Goal: Task Accomplishment & Management: Use online tool/utility

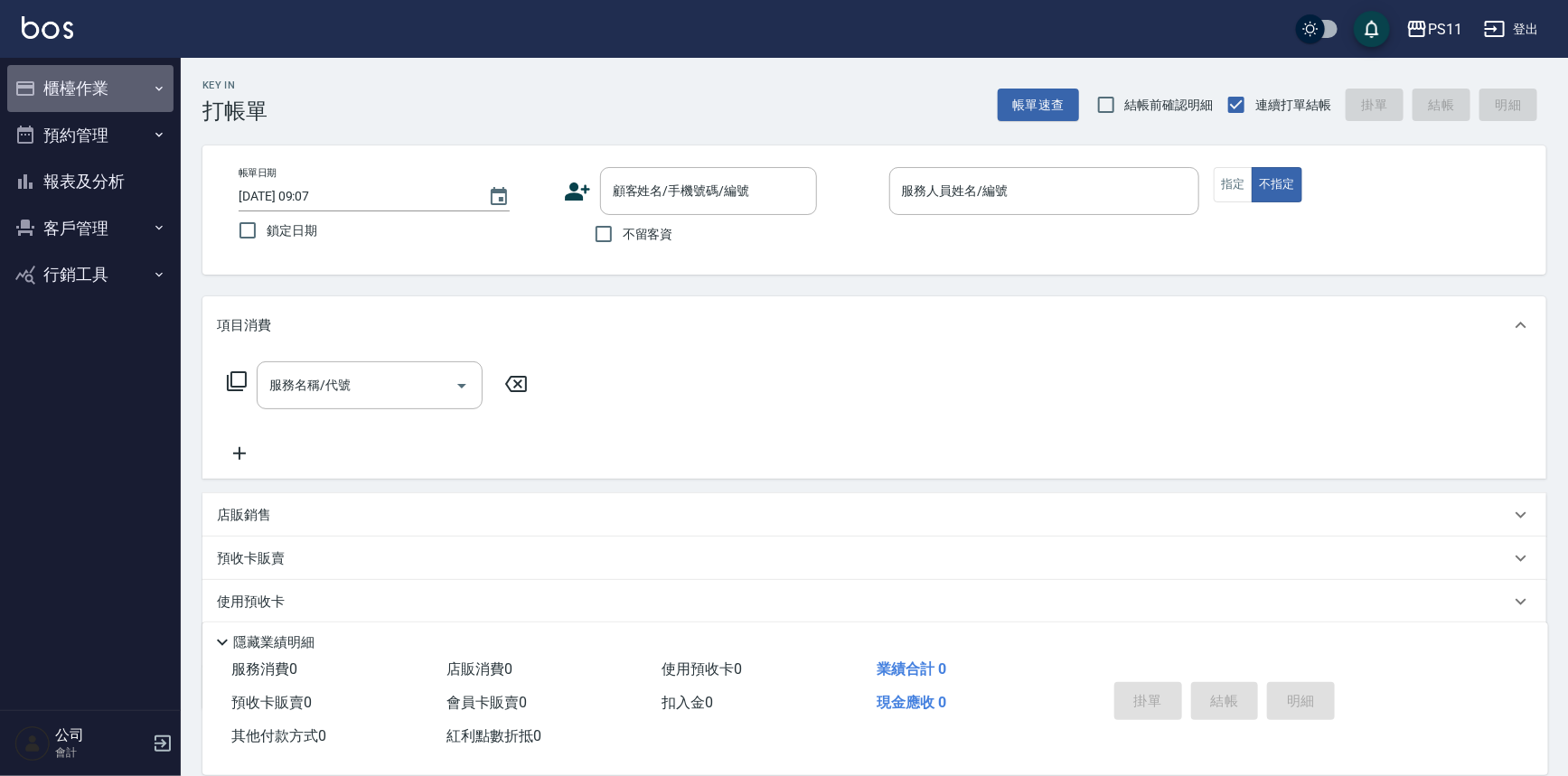
click at [64, 104] on button "櫃檯作業" at bounding box center [90, 89] width 166 height 47
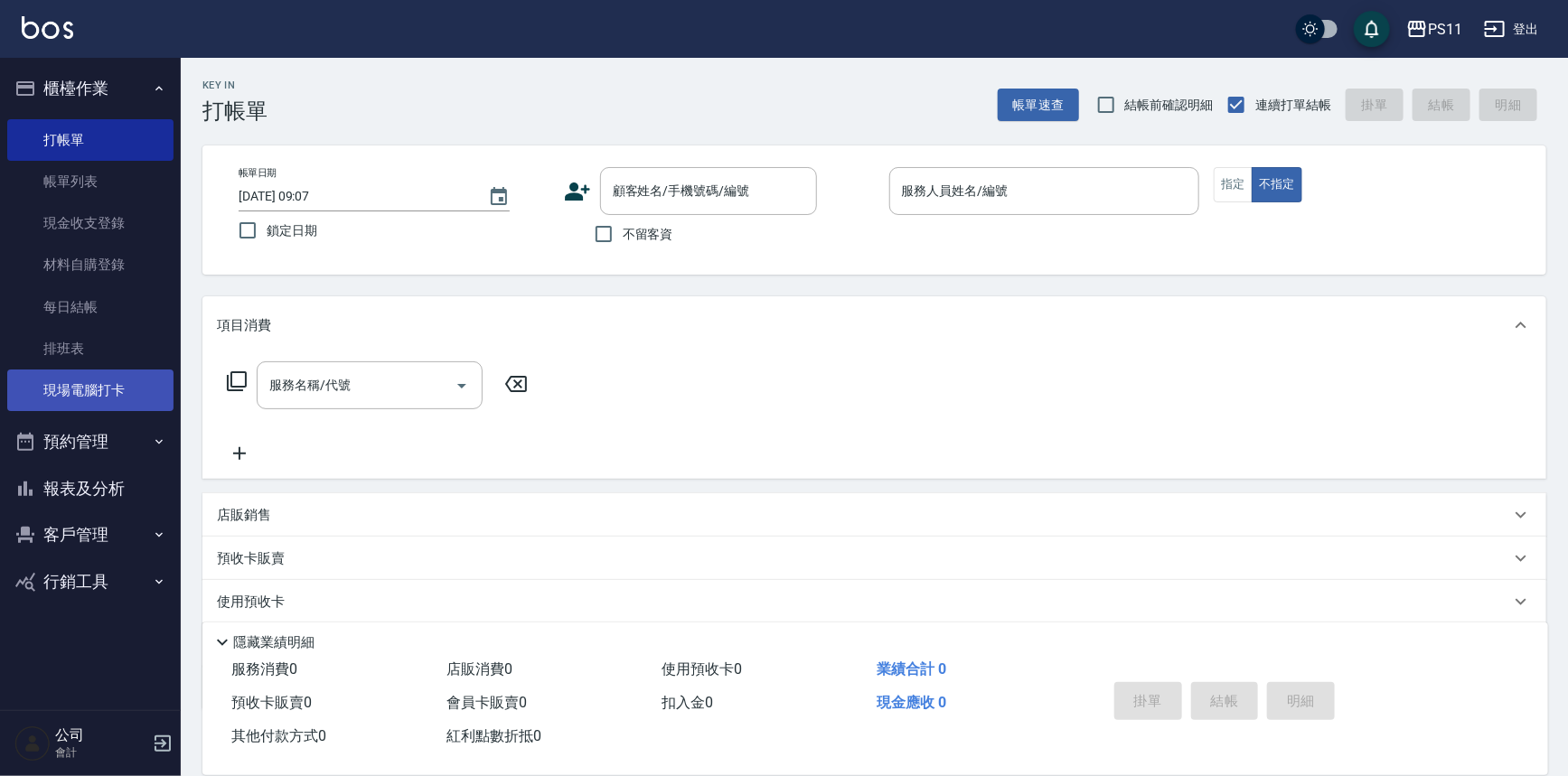
click at [108, 376] on link "現場電腦打卡" at bounding box center [90, 390] width 166 height 41
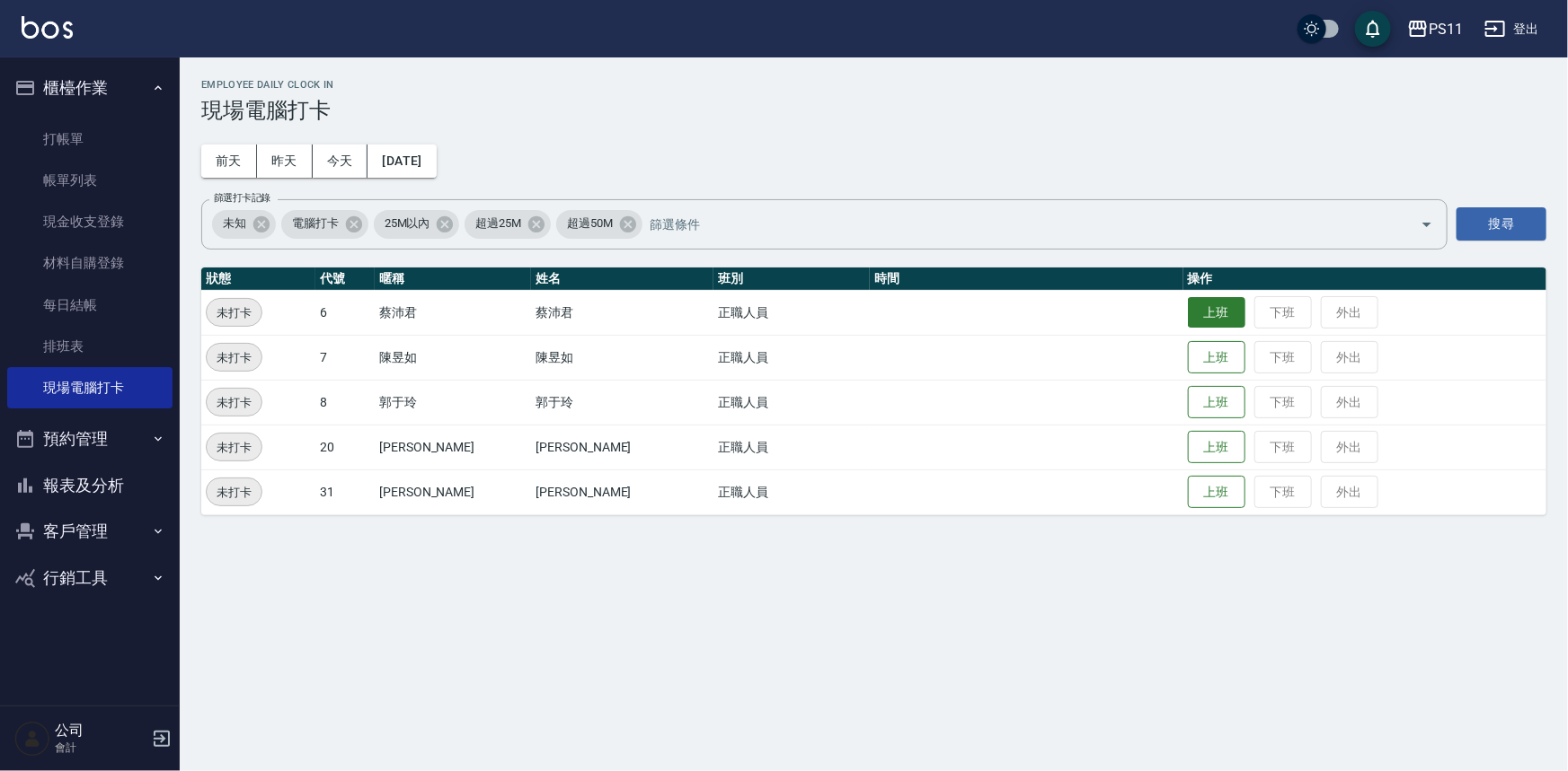
click at [1188, 314] on button "上班" at bounding box center [1216, 313] width 58 height 31
click at [1213, 393] on button "上班" at bounding box center [1216, 403] width 58 height 31
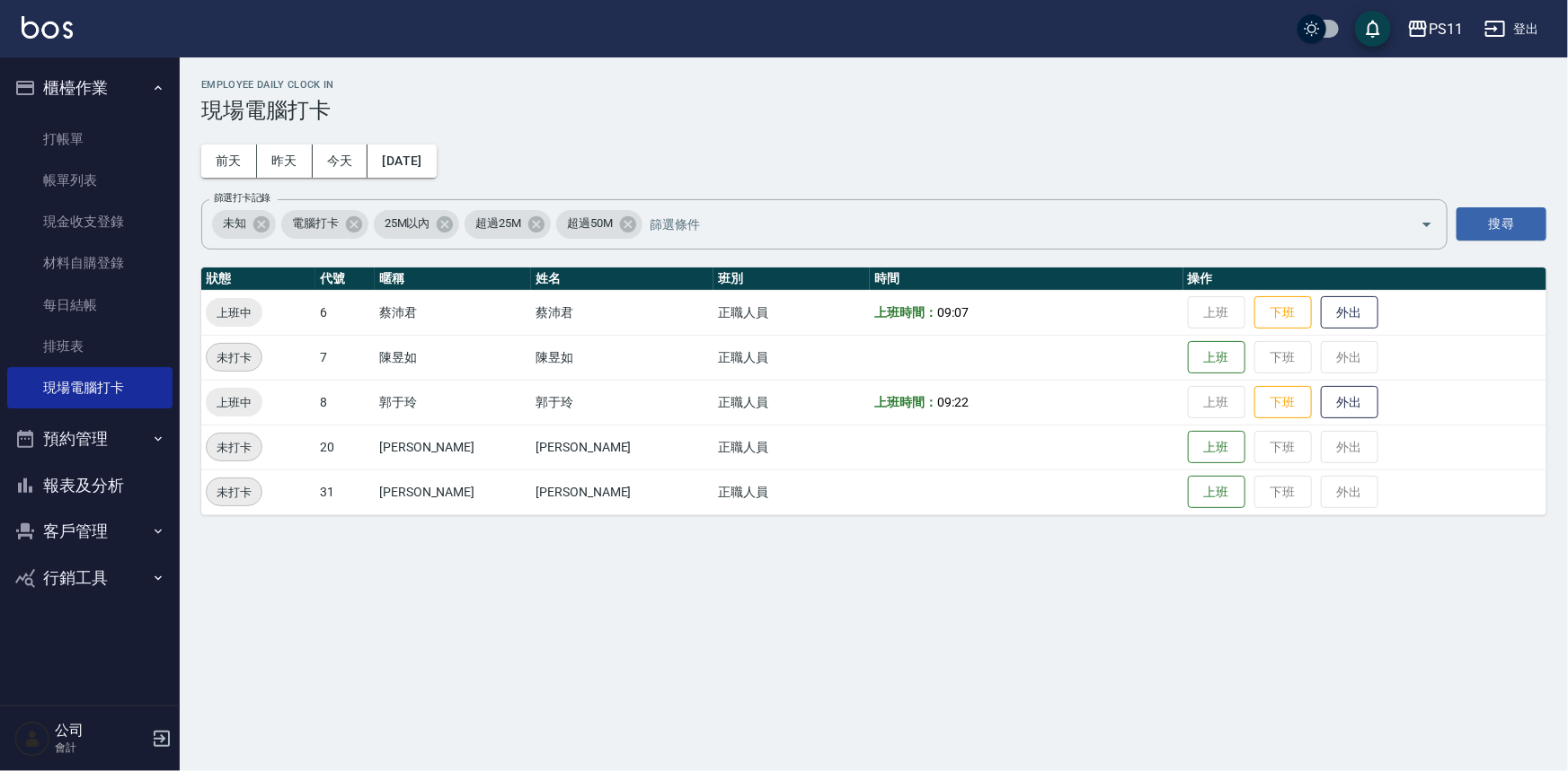
click at [1183, 397] on td "上班 下班 外出" at bounding box center [1364, 403] width 363 height 45
click at [1189, 448] on button "上班" at bounding box center [1216, 448] width 58 height 31
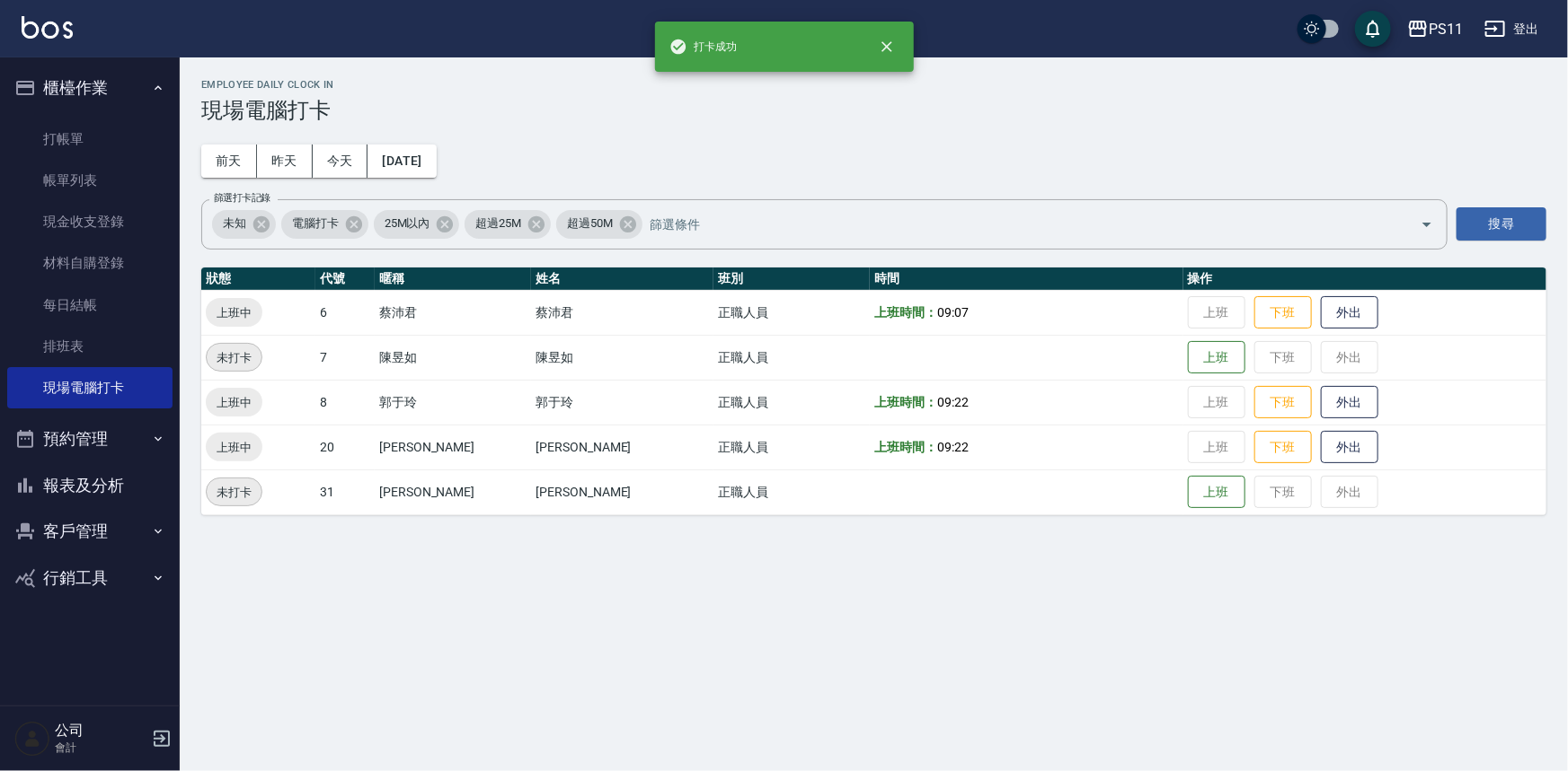
click at [1316, 130] on div "Employee Daily Clock In 現場電腦打卡 [DATE] [DATE] [DATE] [DATE] 篩選打卡記錄 未知 電腦打卡 25M以內…" at bounding box center [874, 297] width 1388 height 480
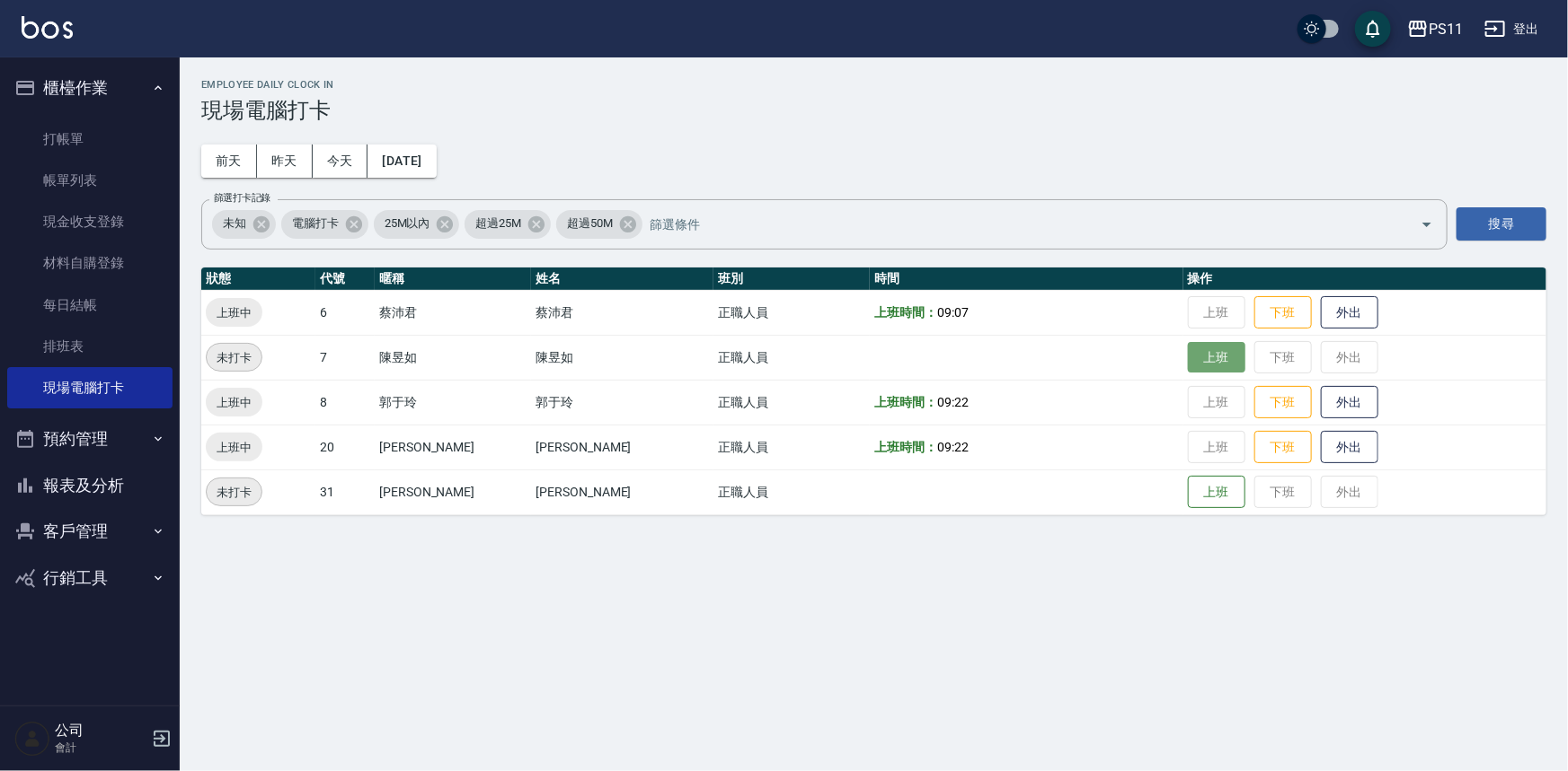
click at [1188, 342] on button "上班" at bounding box center [1216, 358] width 58 height 31
click at [1213, 494] on button "上班" at bounding box center [1216, 493] width 58 height 31
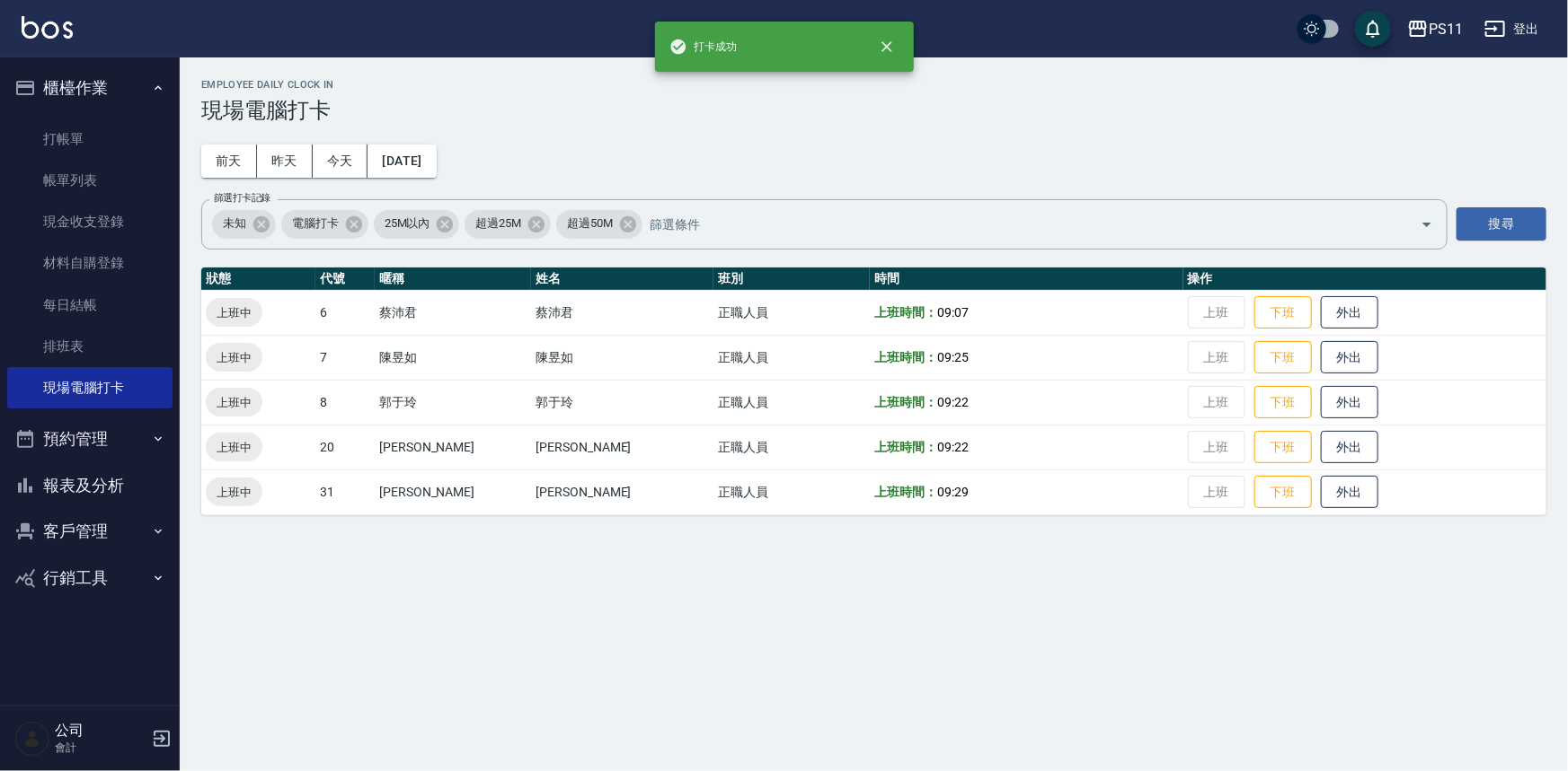
click at [88, 493] on button "報表及分析" at bounding box center [89, 486] width 165 height 47
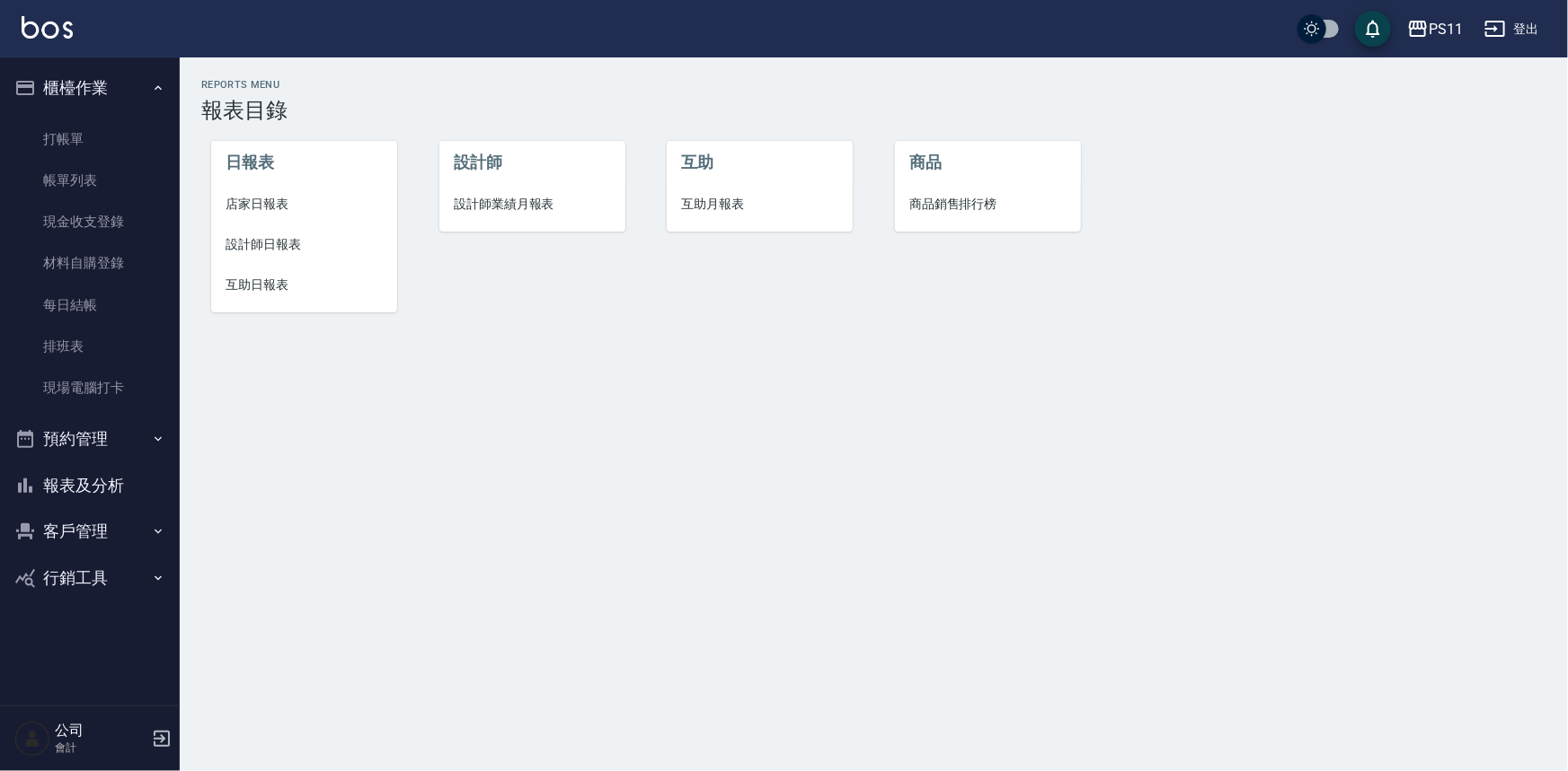
click at [265, 282] on span "互助日報表" at bounding box center [304, 284] width 157 height 19
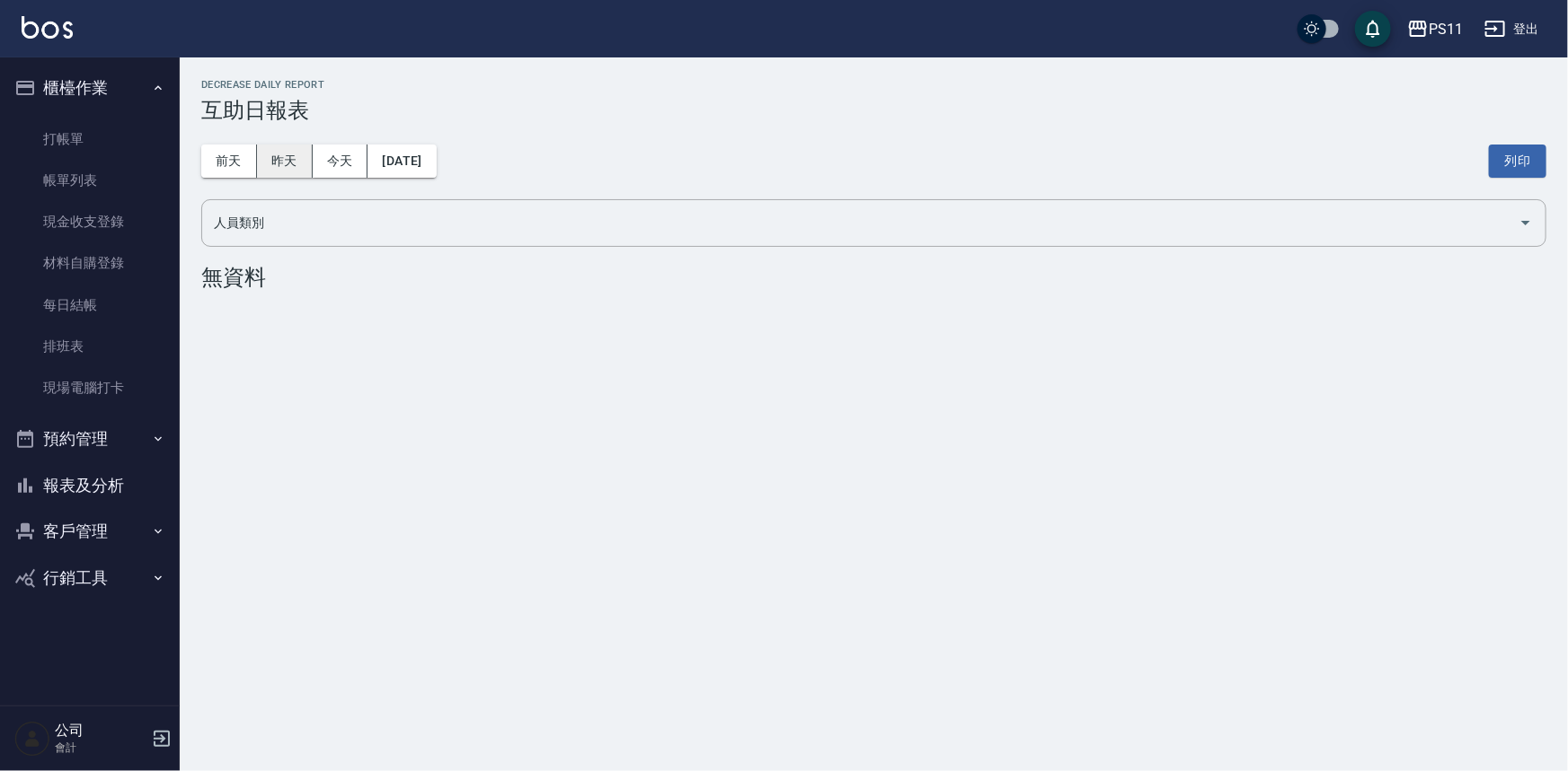
click at [269, 171] on button "昨天" at bounding box center [284, 161] width 56 height 33
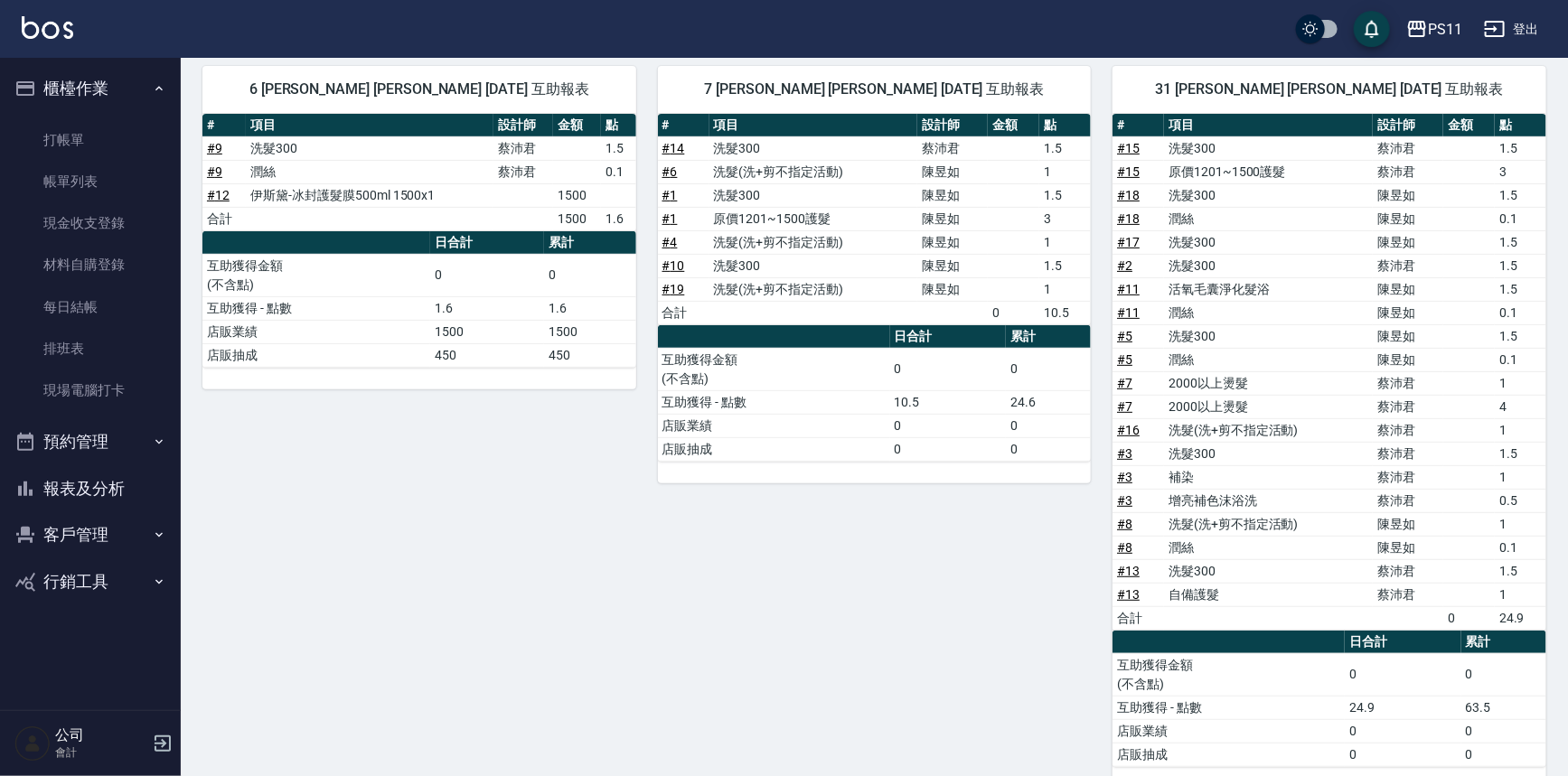
scroll to position [231, 0]
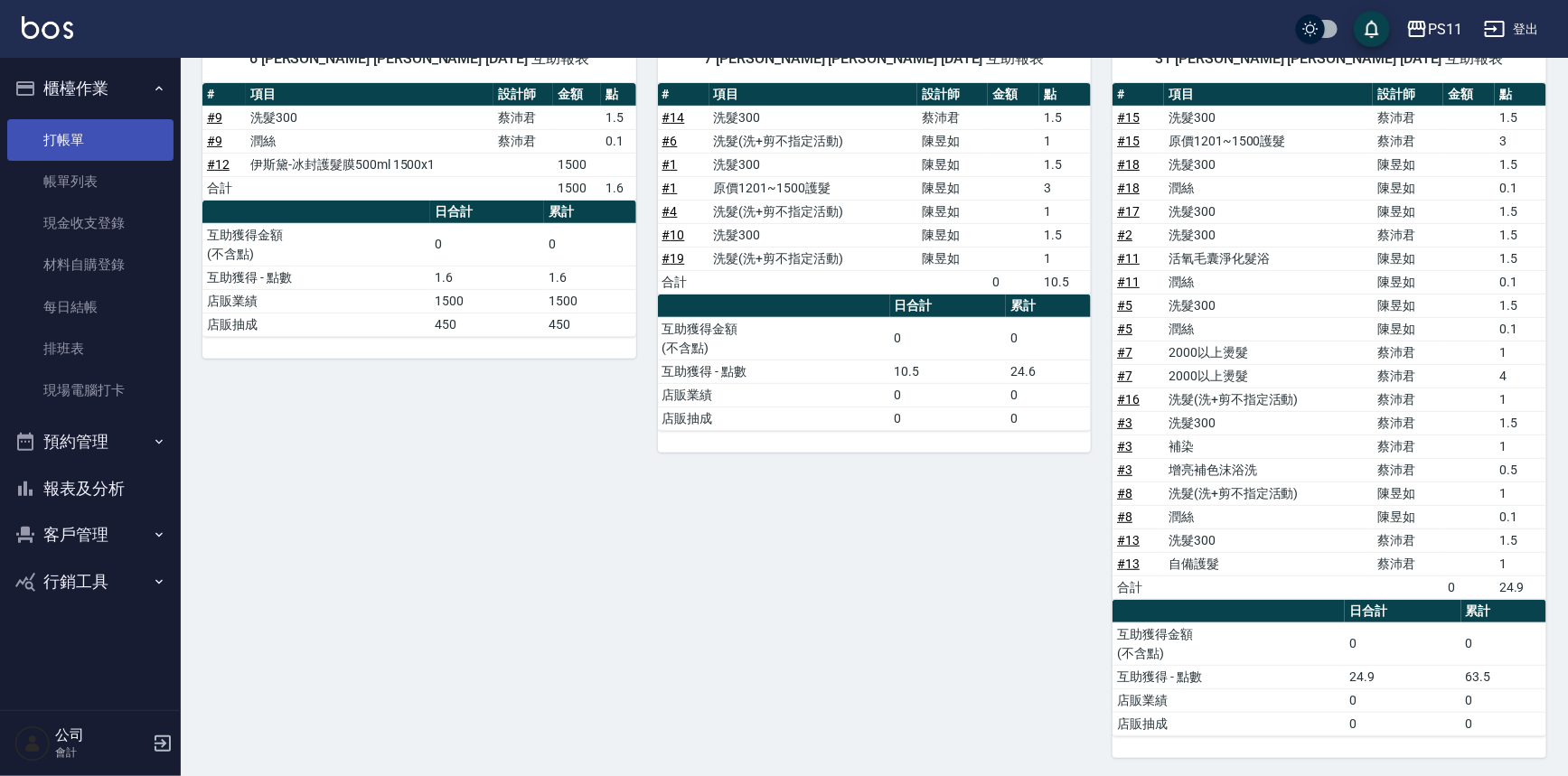
click at [64, 128] on link "打帳單" at bounding box center [90, 140] width 166 height 41
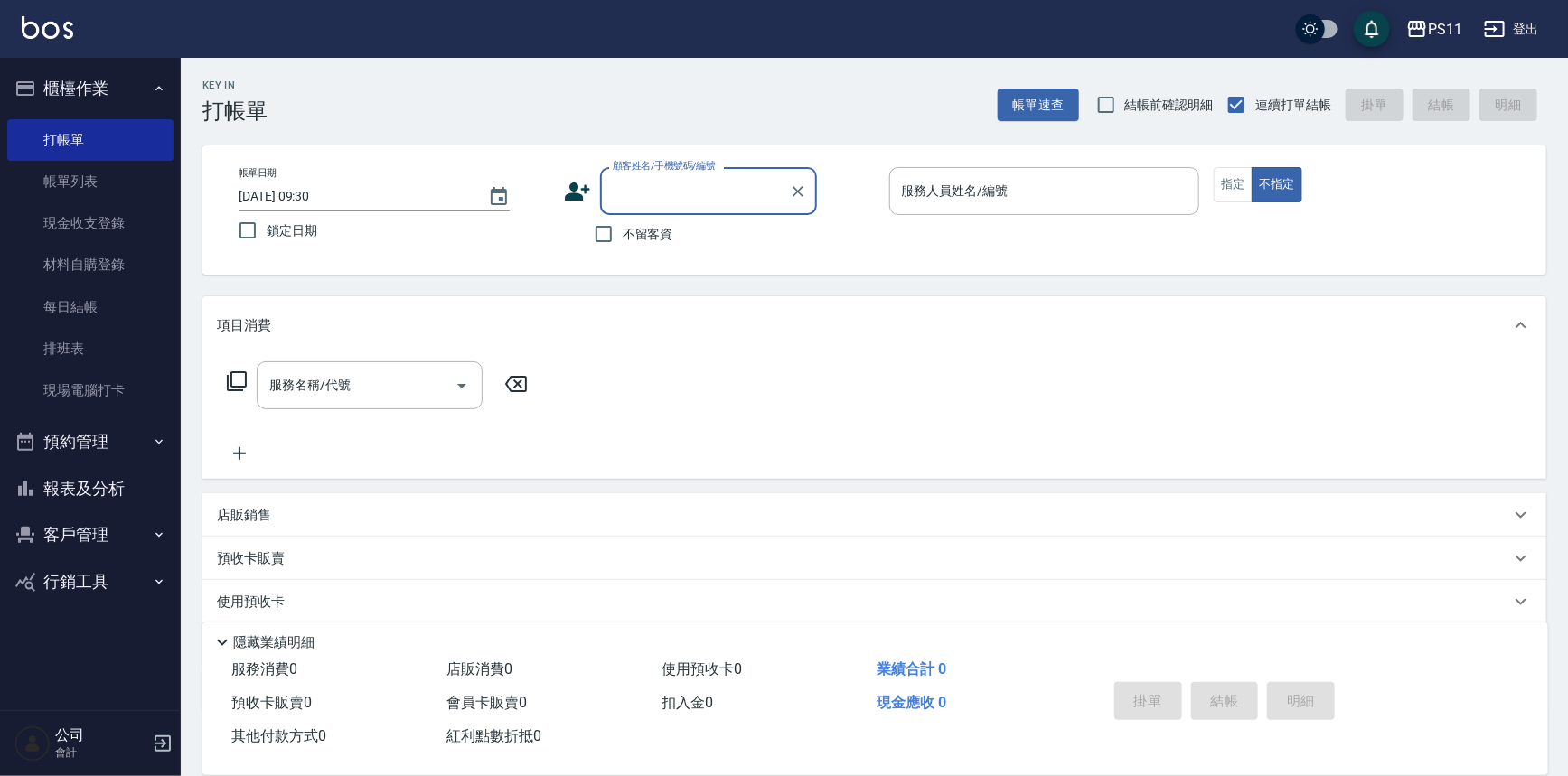
click at [99, 525] on button "客戶管理" at bounding box center [90, 535] width 166 height 47
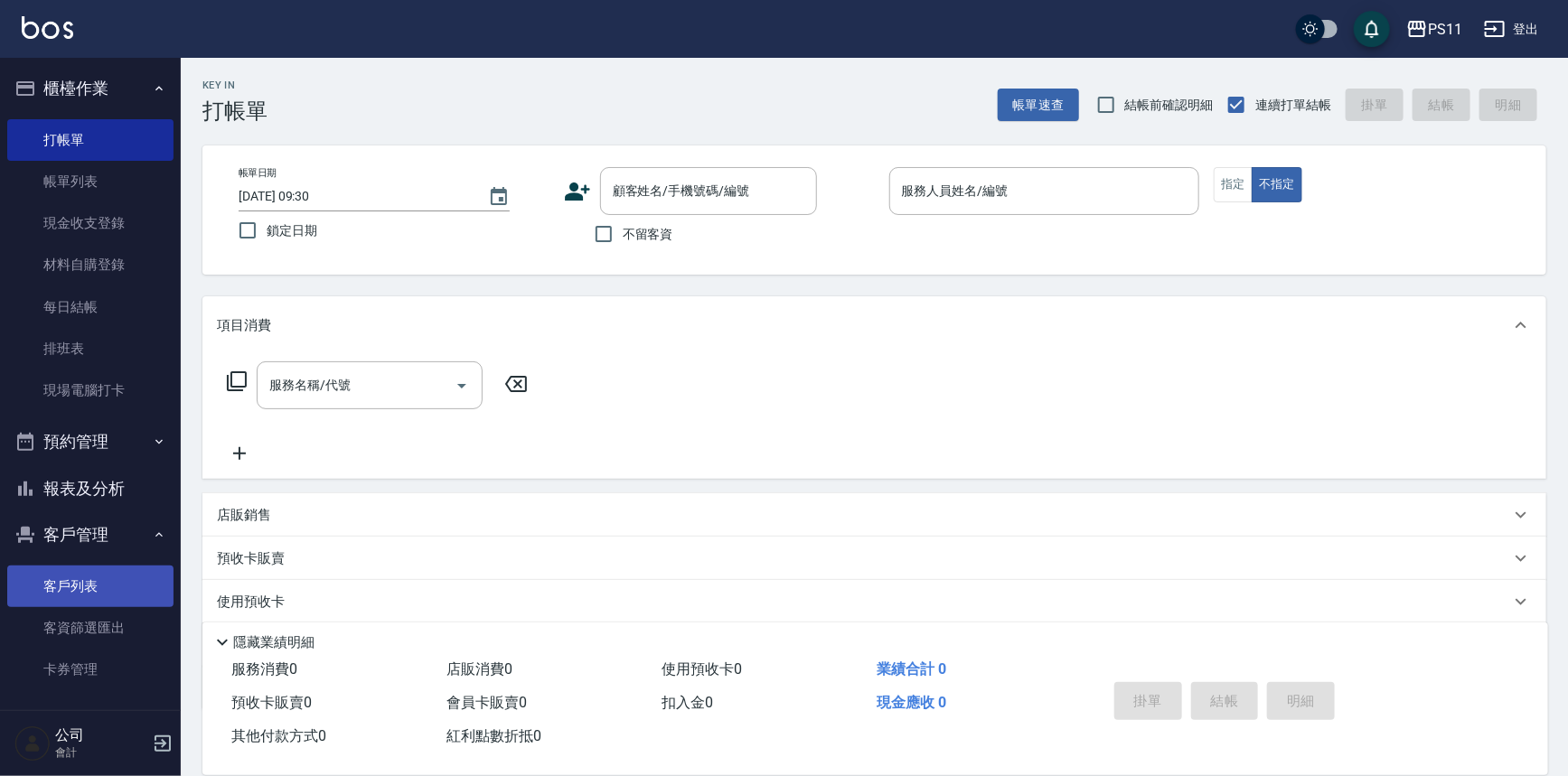
click at [63, 598] on link "客戶列表" at bounding box center [90, 586] width 166 height 41
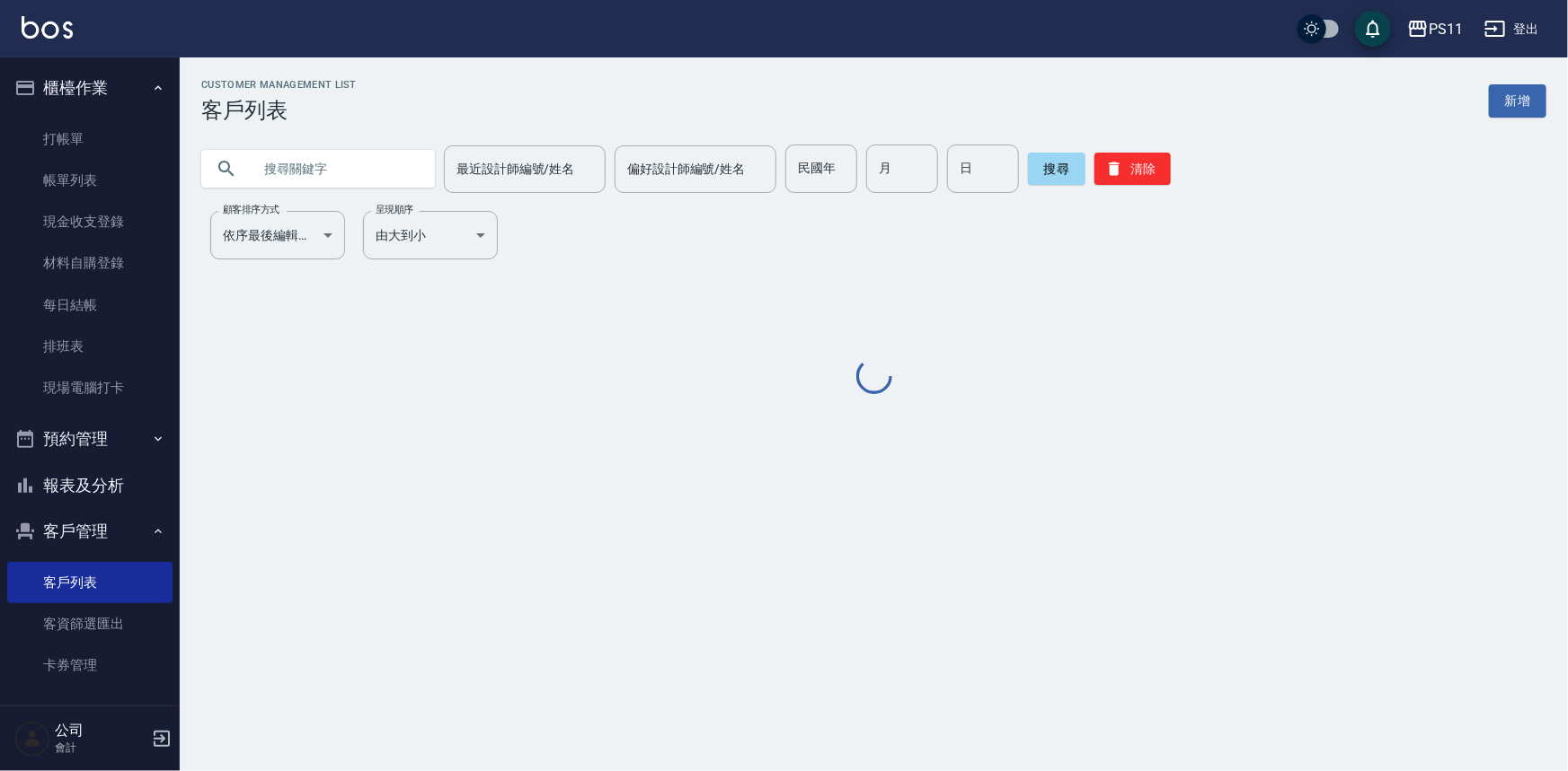
click at [418, 178] on div at bounding box center [318, 168] width 234 height 38
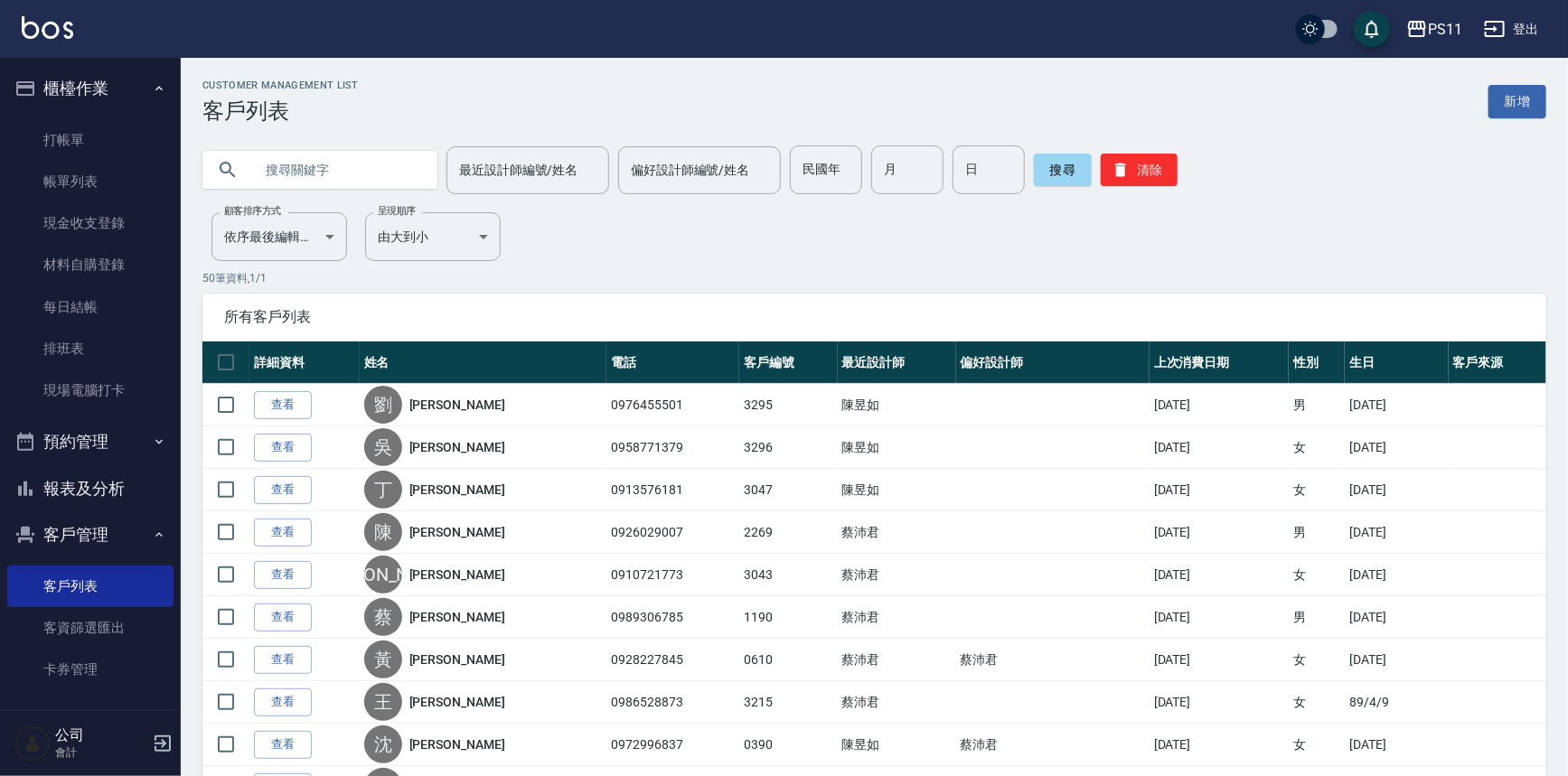
click at [388, 163] on input "text" at bounding box center [337, 170] width 170 height 49
type input "美章"
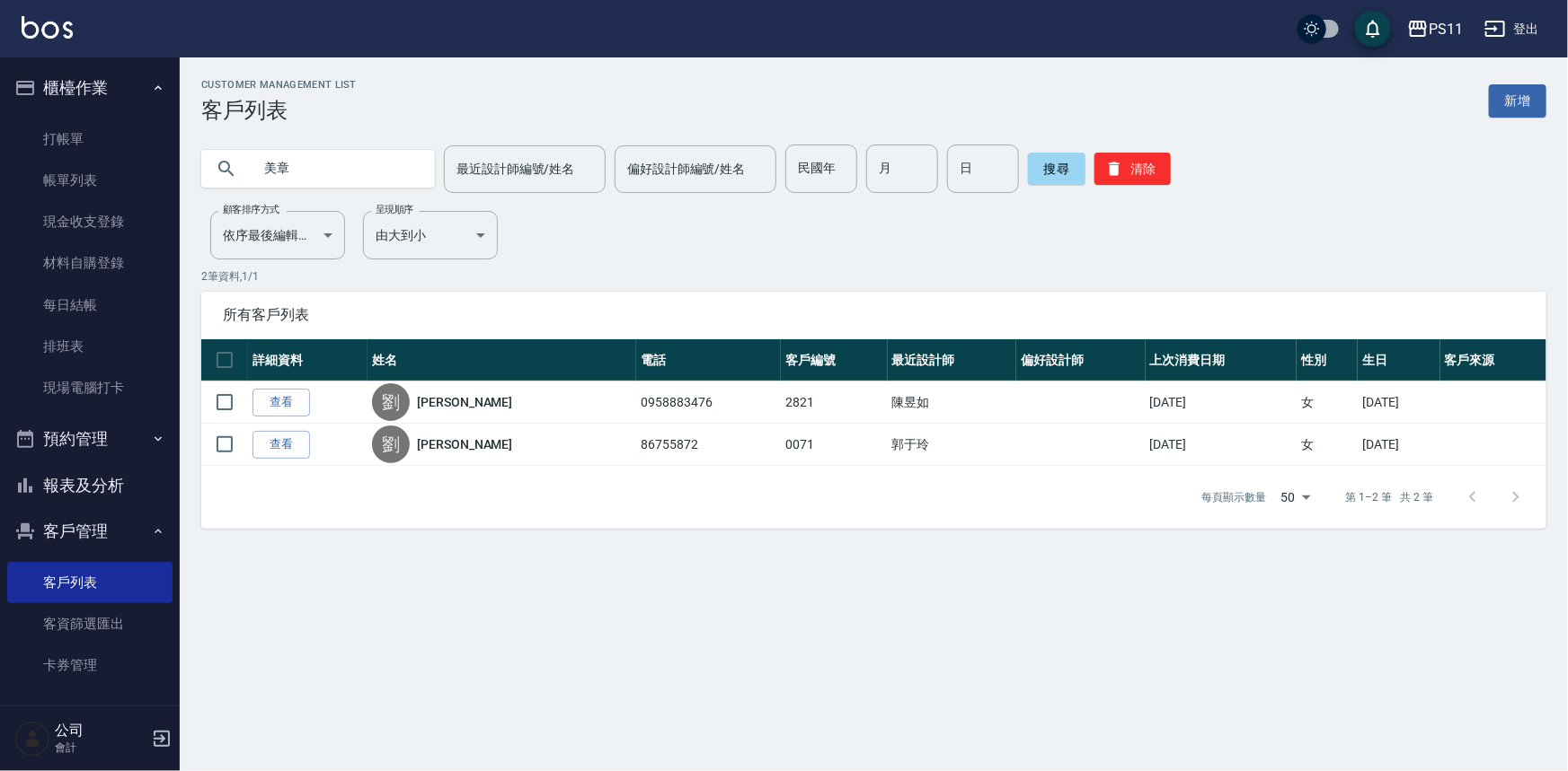
click at [279, 395] on link "查看" at bounding box center [281, 403] width 58 height 27
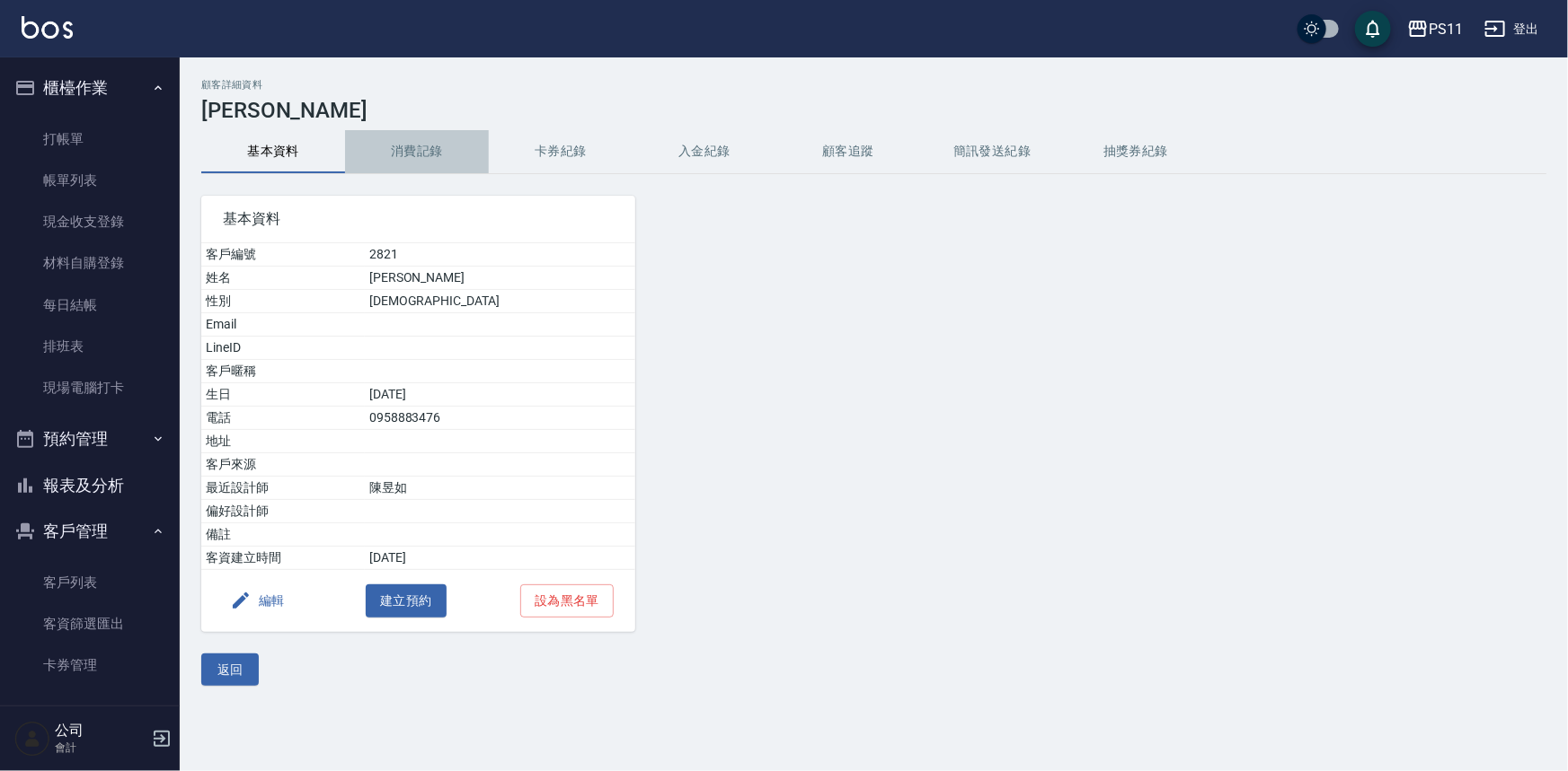
click at [384, 144] on button "消費記錄" at bounding box center [416, 151] width 144 height 43
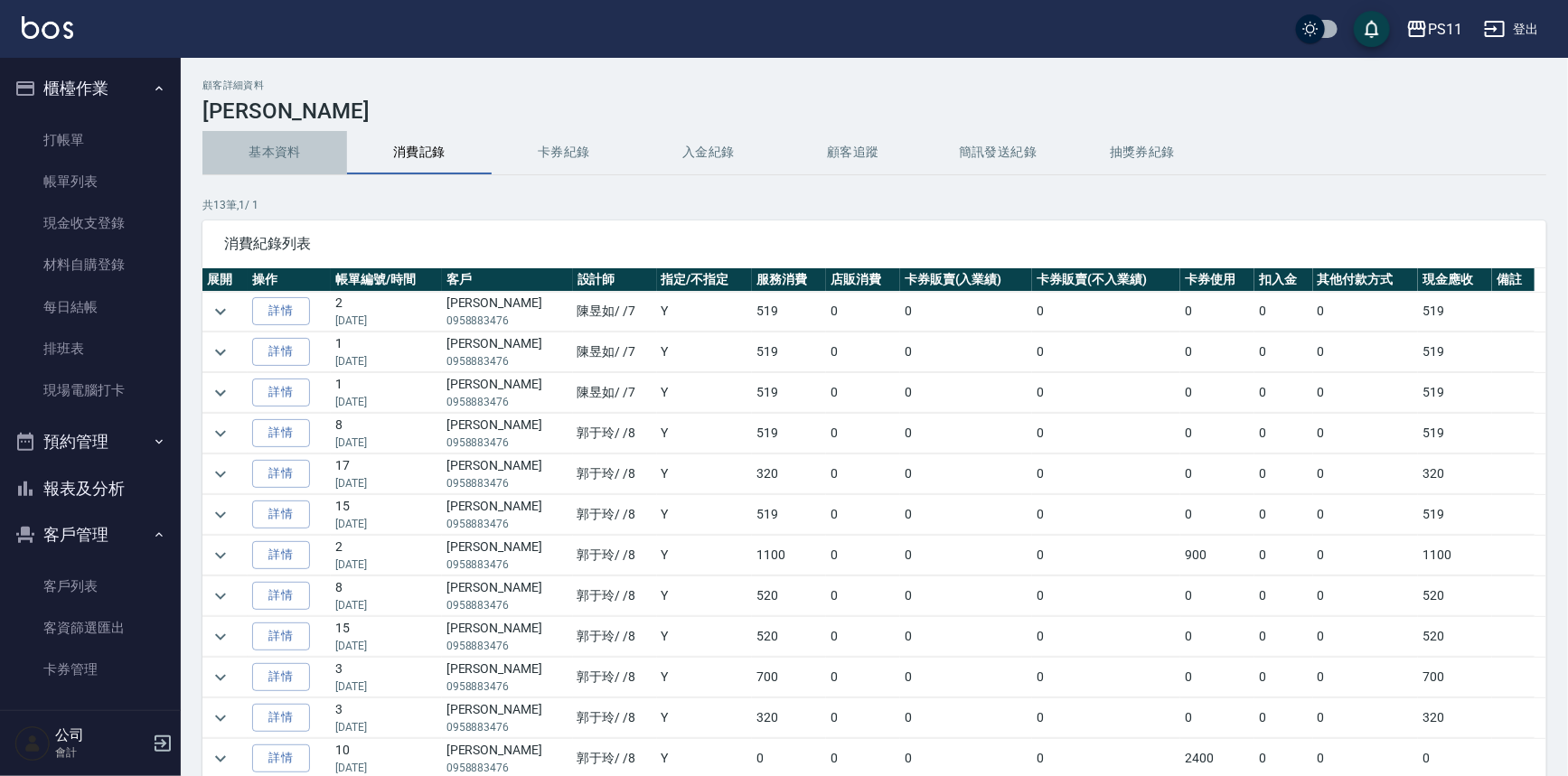
click at [321, 140] on button "基本資料" at bounding box center [274, 152] width 145 height 43
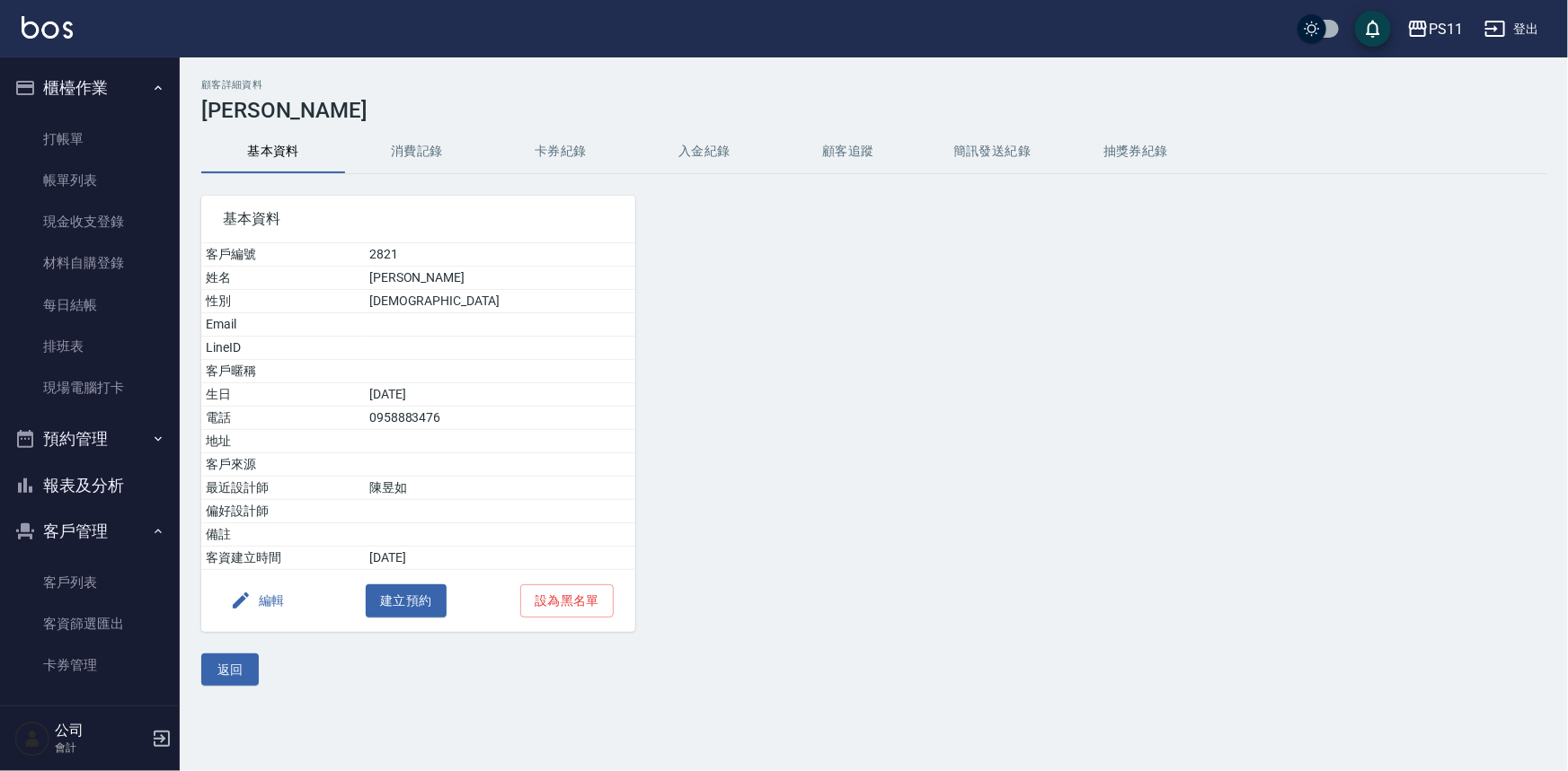
click at [418, 148] on button "消費記錄" at bounding box center [416, 151] width 144 height 43
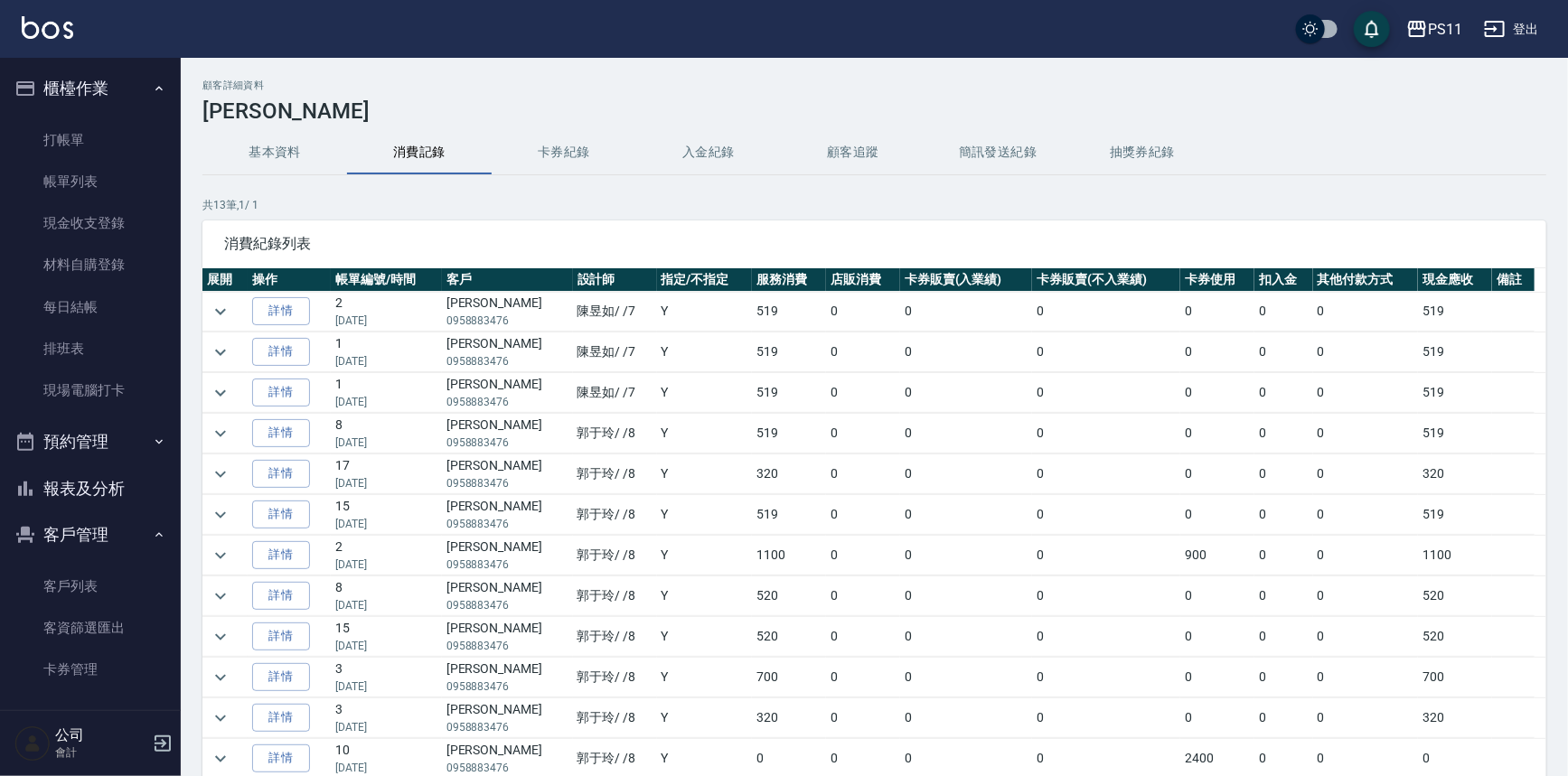
scroll to position [44, 0]
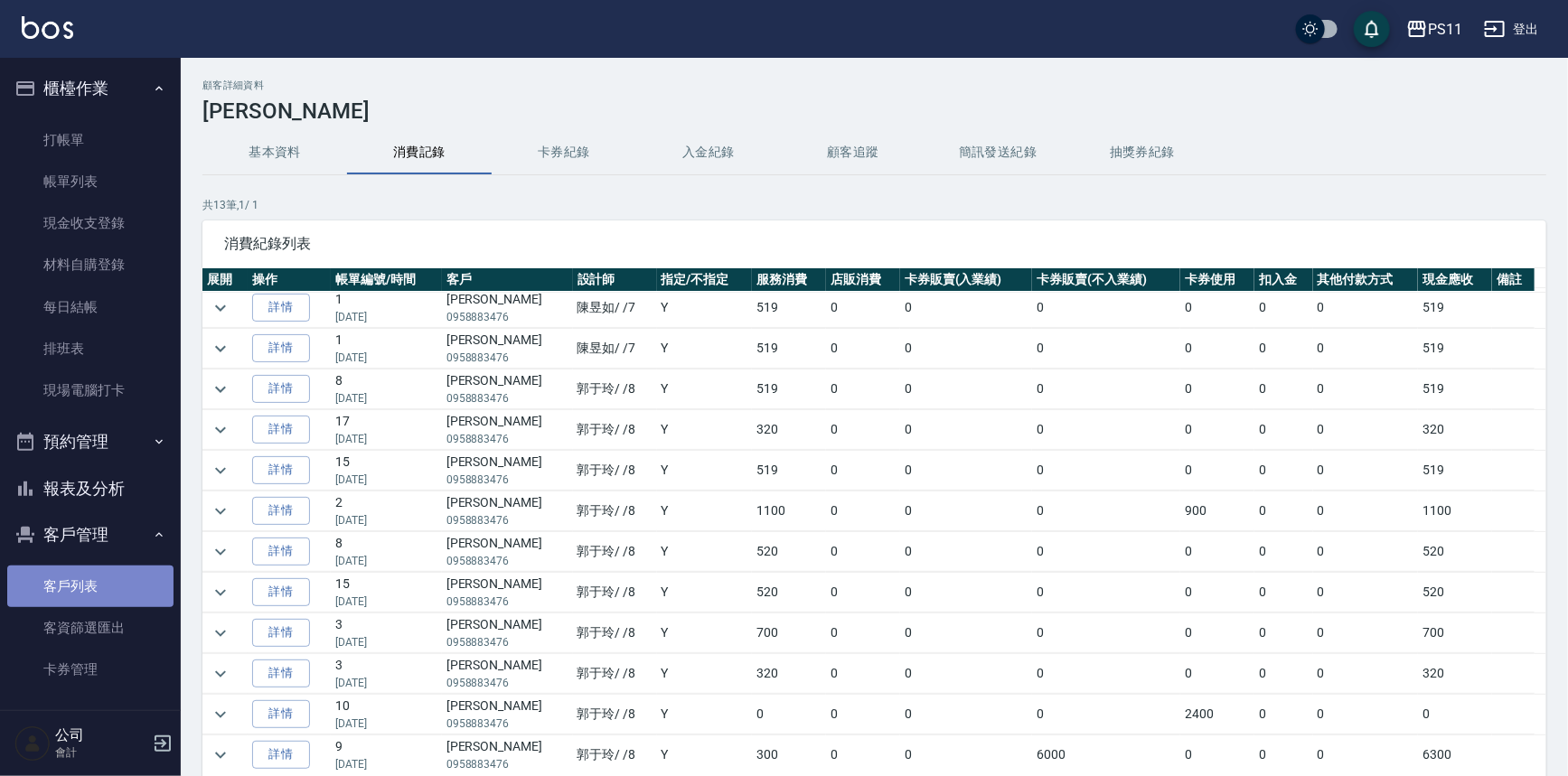
click at [117, 591] on link "客戶列表" at bounding box center [90, 586] width 166 height 41
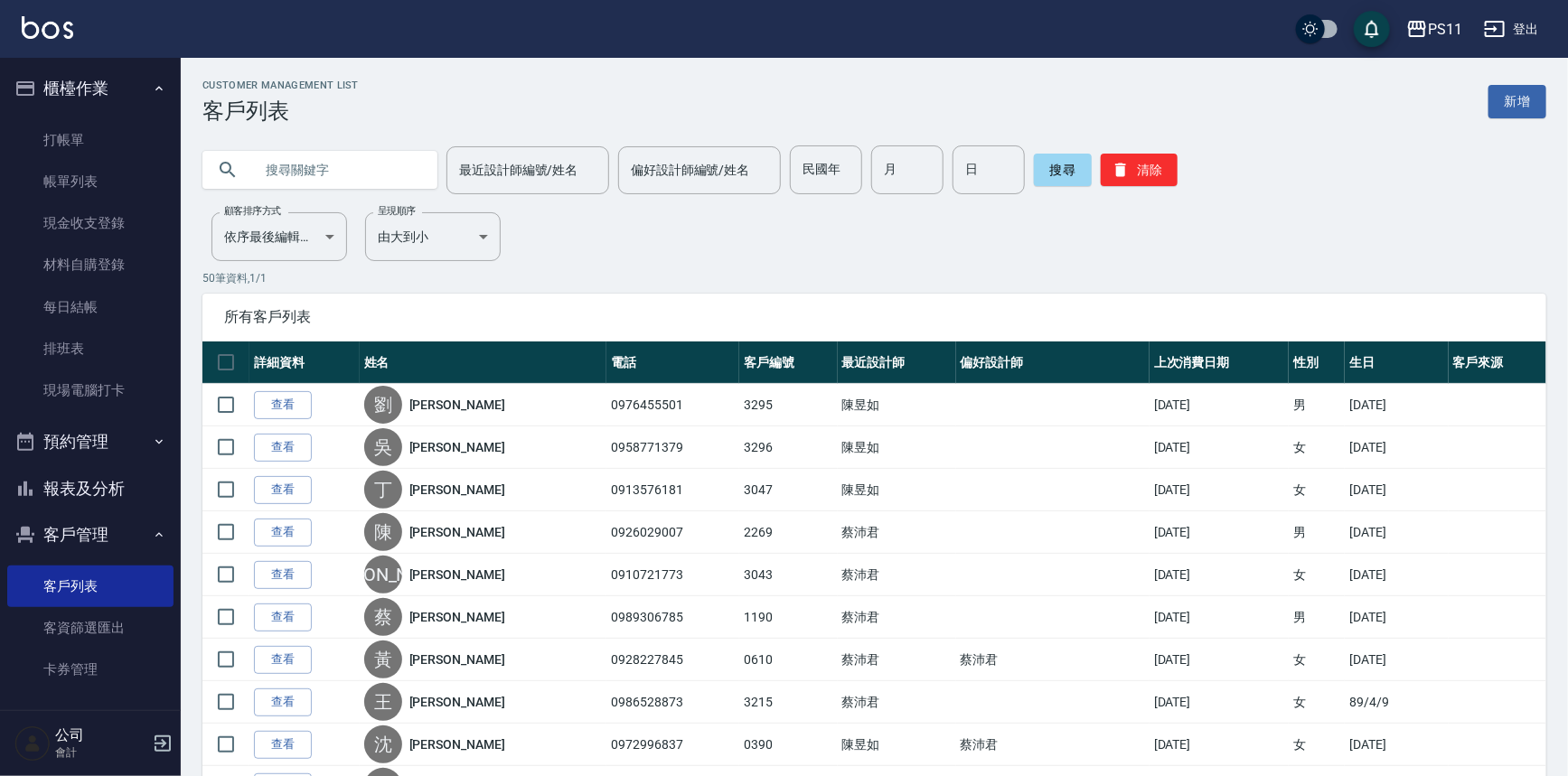
click at [300, 165] on input "text" at bounding box center [337, 170] width 170 height 49
click at [334, 166] on input "text" at bounding box center [337, 170] width 170 height 49
type input "0966671703"
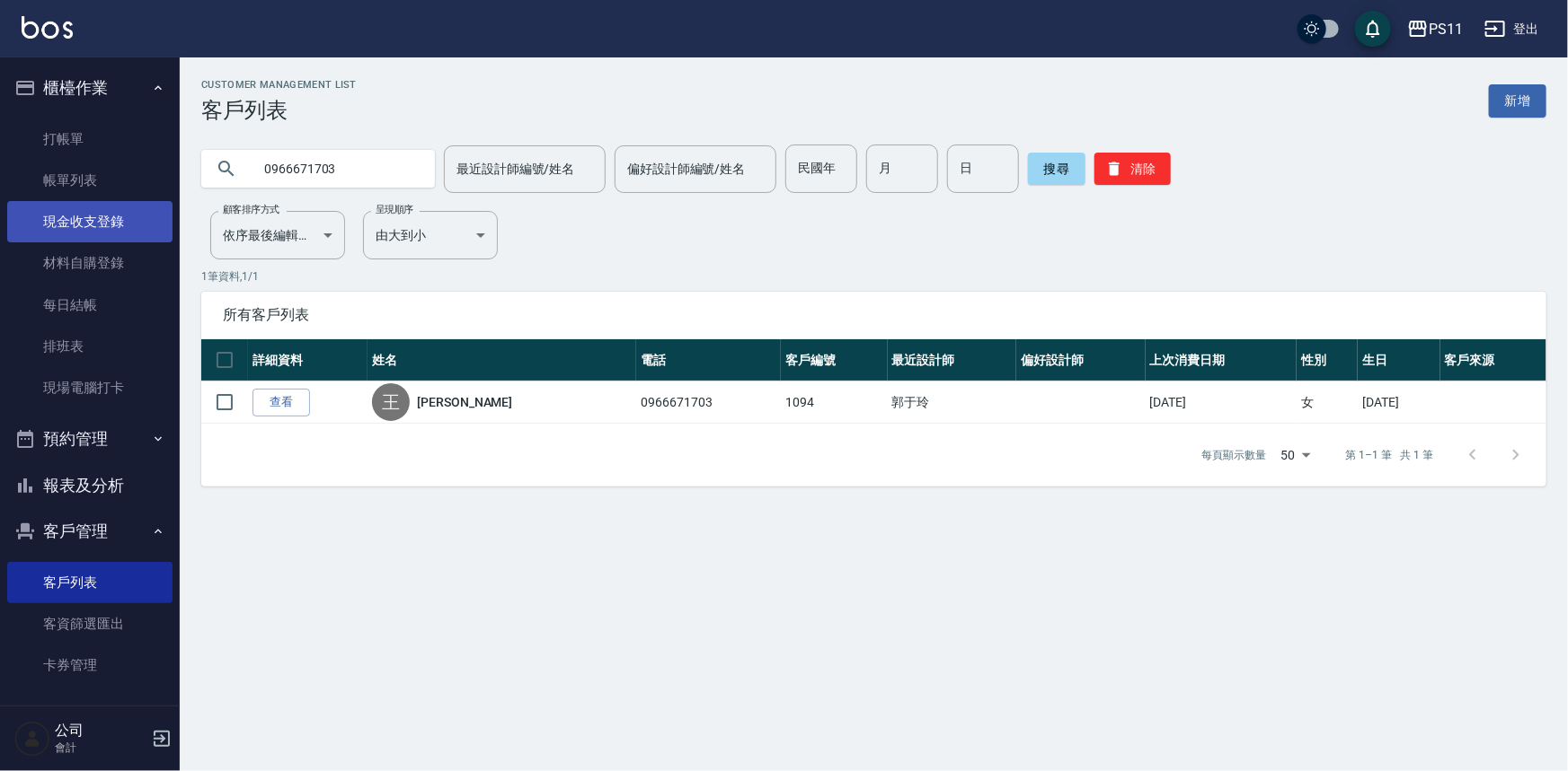
click at [92, 230] on link "現金收支登錄" at bounding box center [89, 222] width 165 height 41
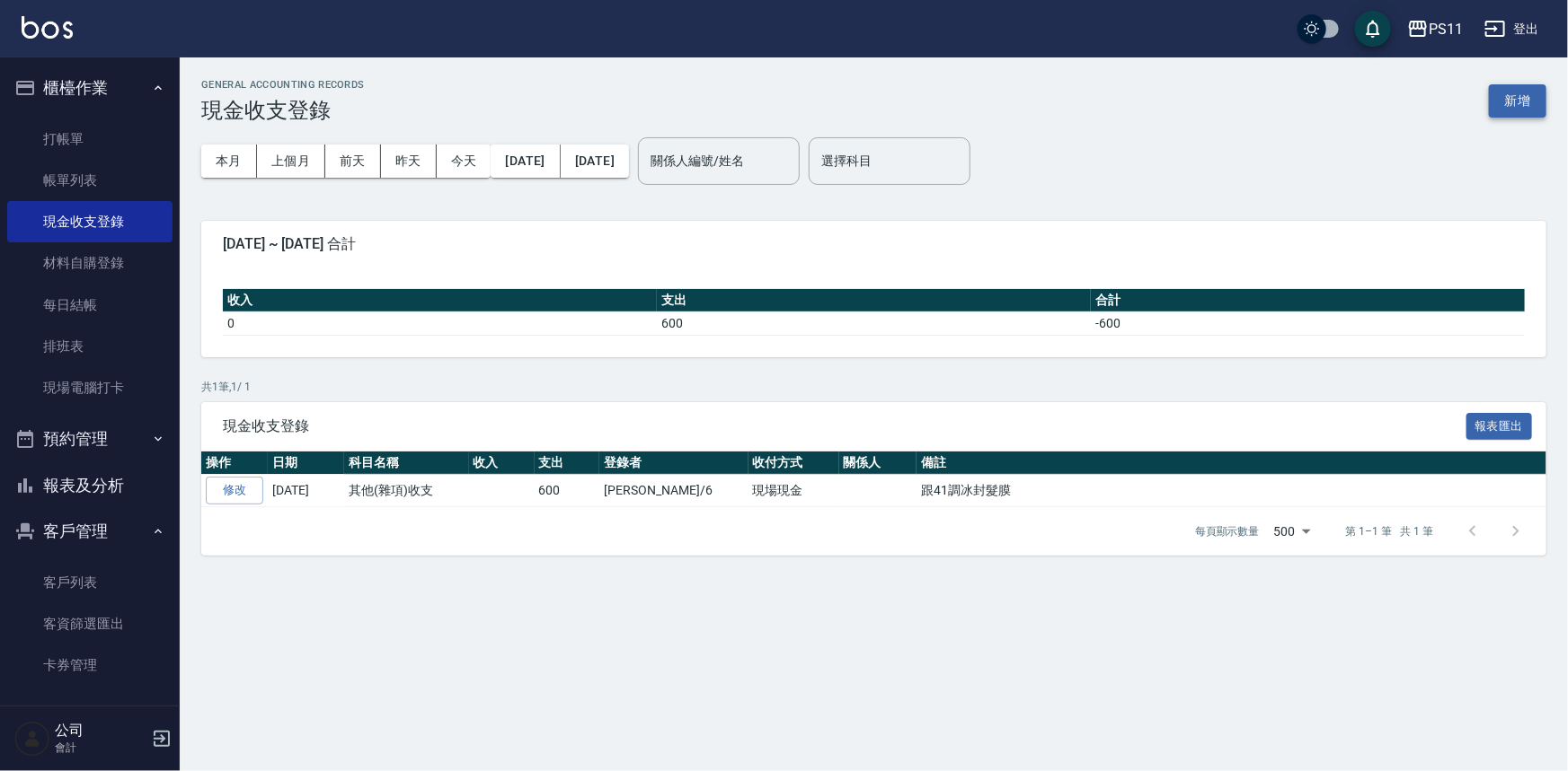
click at [1503, 101] on button "新增" at bounding box center [1517, 101] width 58 height 33
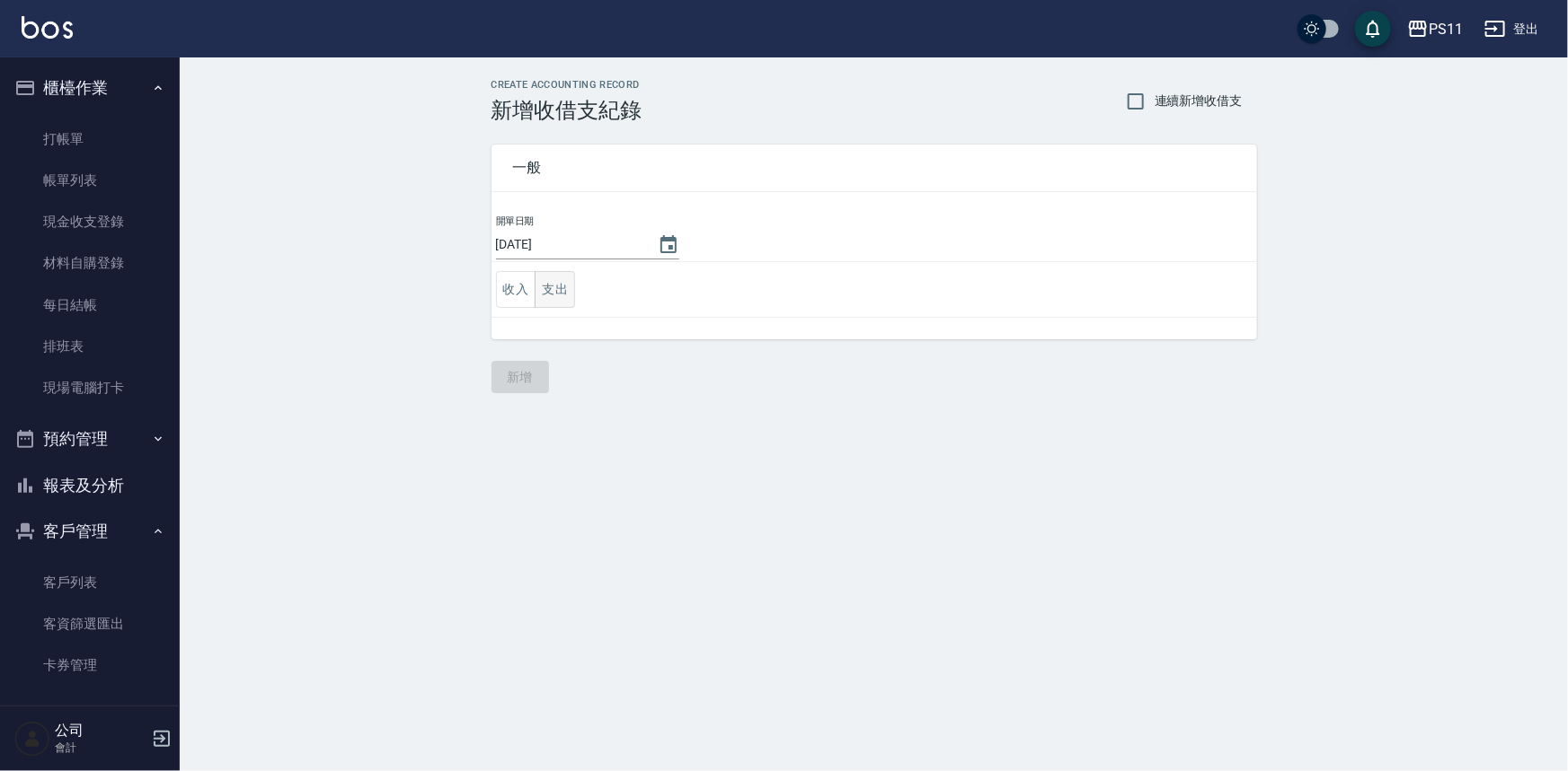
click at [539, 292] on button "支出" at bounding box center [554, 290] width 40 height 37
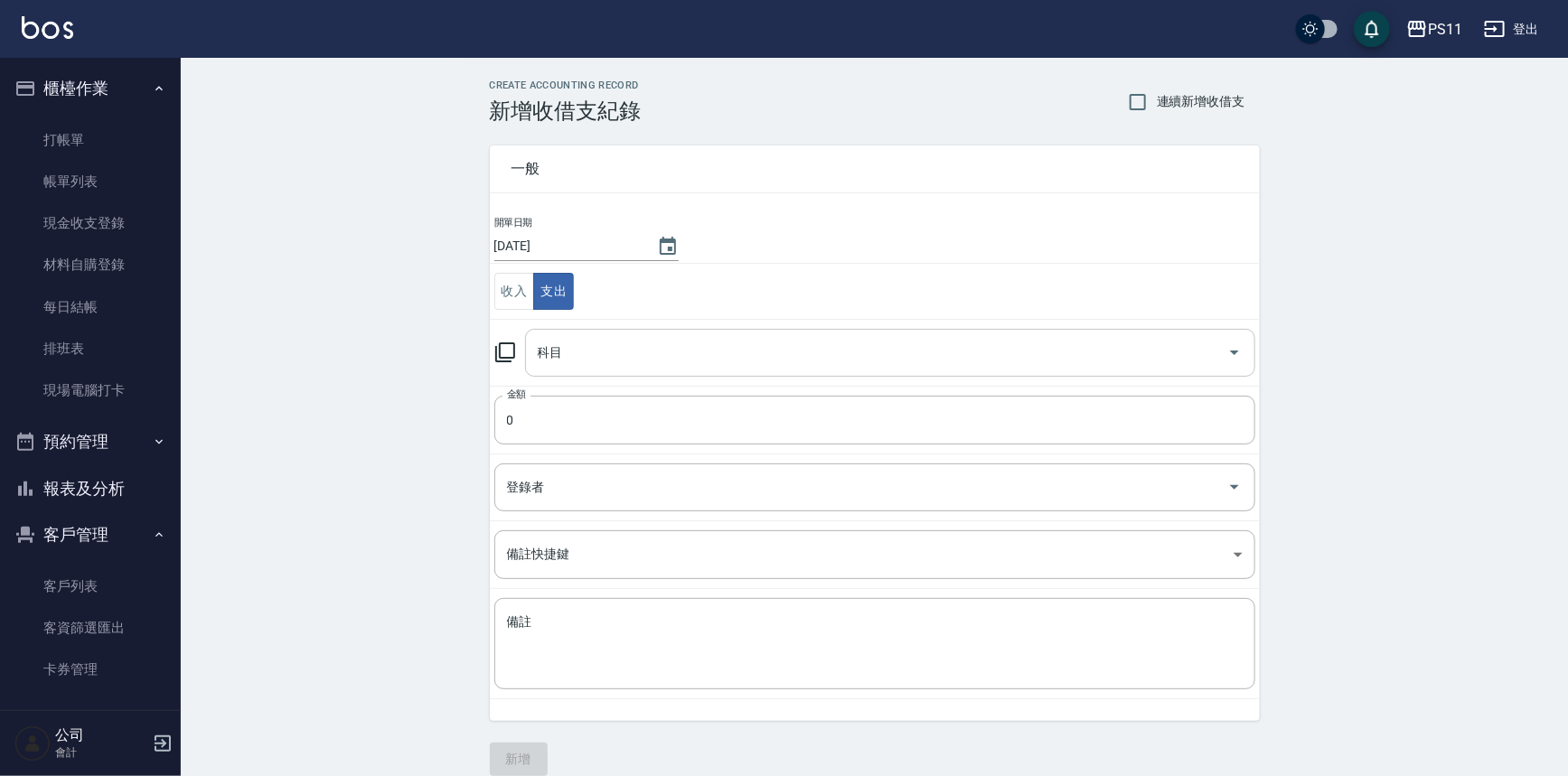
click at [632, 341] on input "科目" at bounding box center [876, 353] width 687 height 31
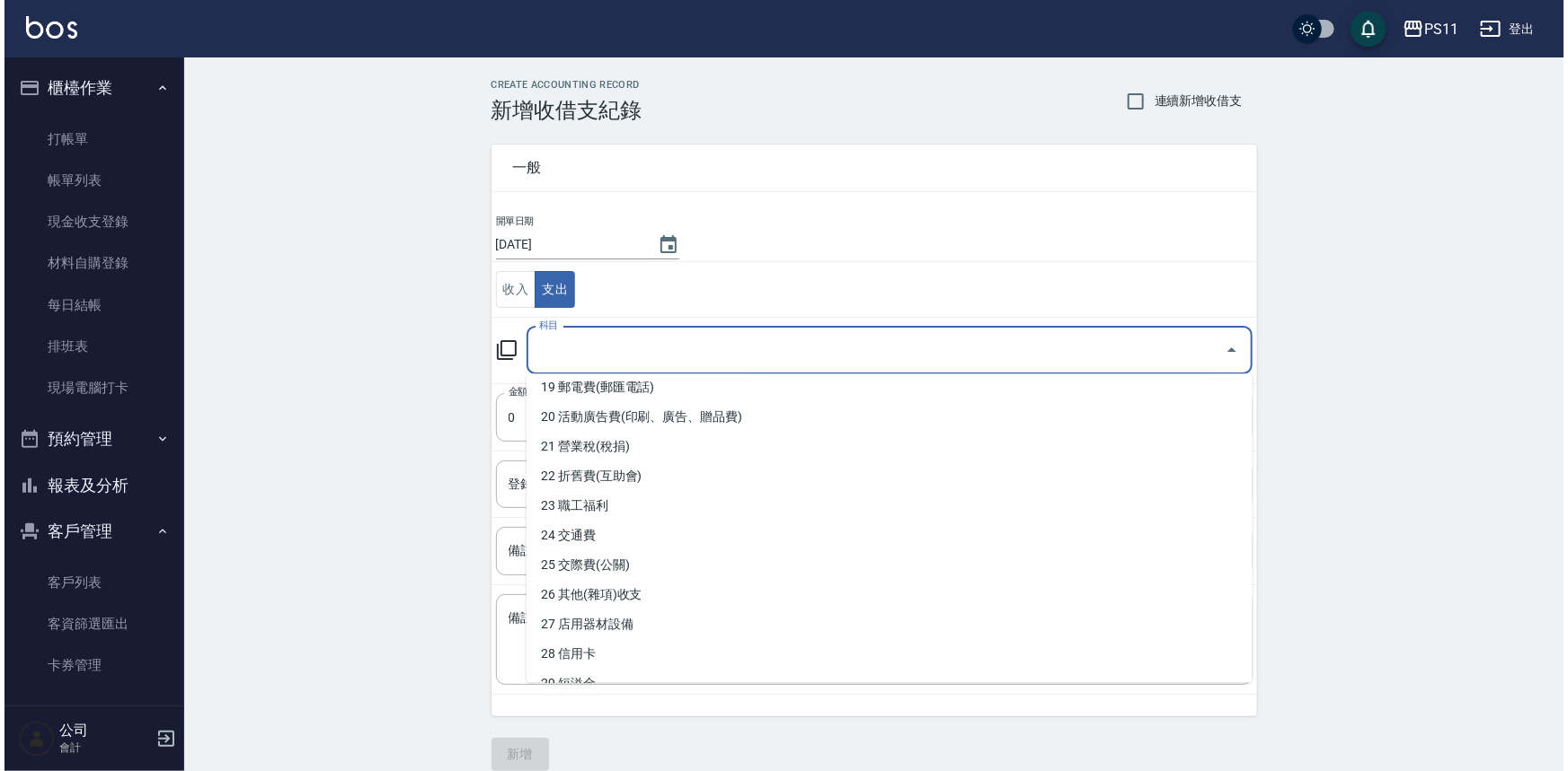
scroll to position [653, 0]
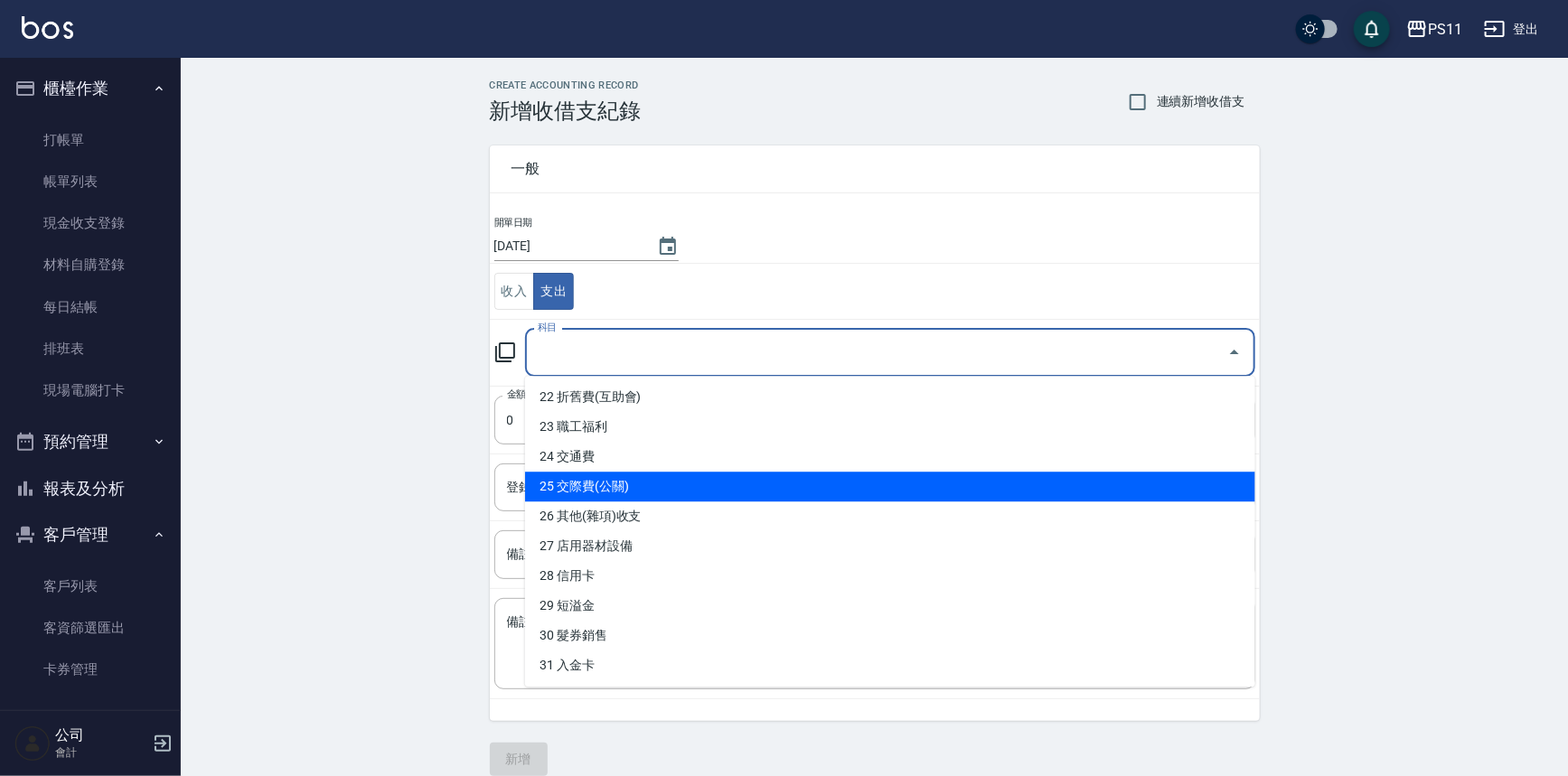
click at [664, 500] on li "25 交際費(公關)" at bounding box center [890, 487] width 731 height 30
type input "25 交際費(公關)"
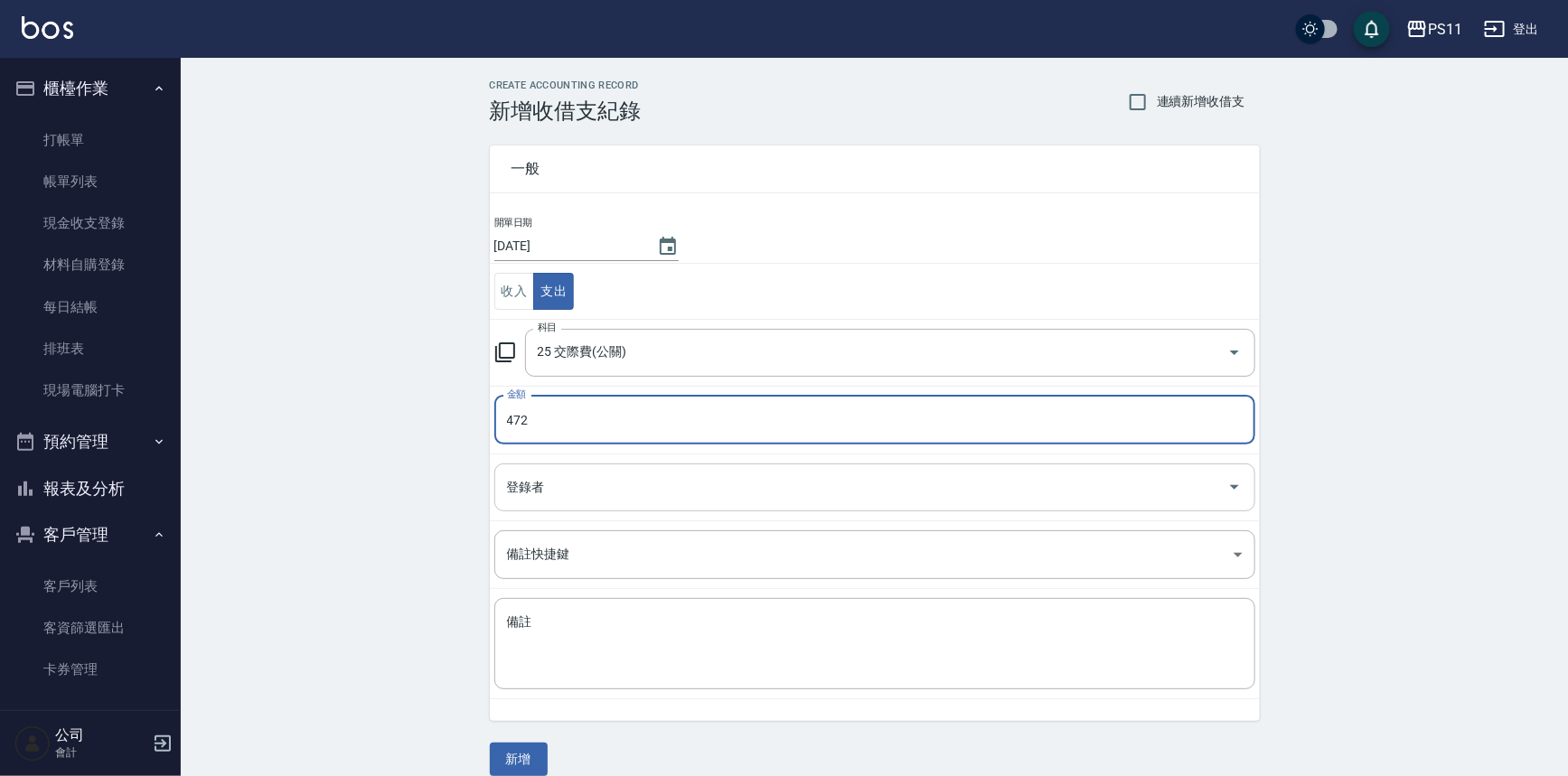
type input "472"
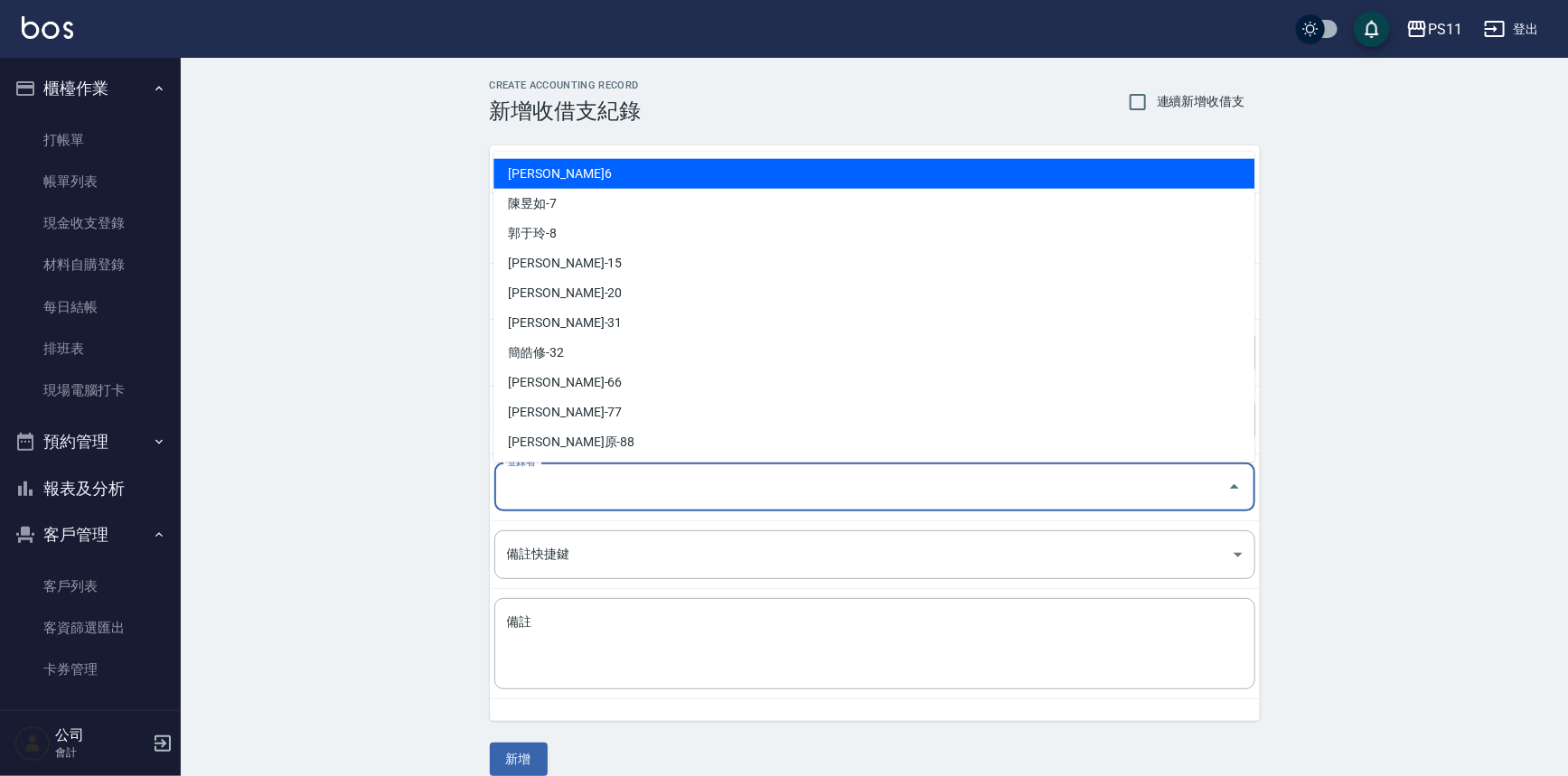
drag, startPoint x: 706, startPoint y: 485, endPoint x: 666, endPoint y: 351, distance: 139.8
click at [705, 484] on input "登錄者" at bounding box center [862, 488] width 718 height 31
click at [645, 164] on li "[PERSON_NAME]6" at bounding box center [874, 174] width 761 height 30
type input "[PERSON_NAME]6"
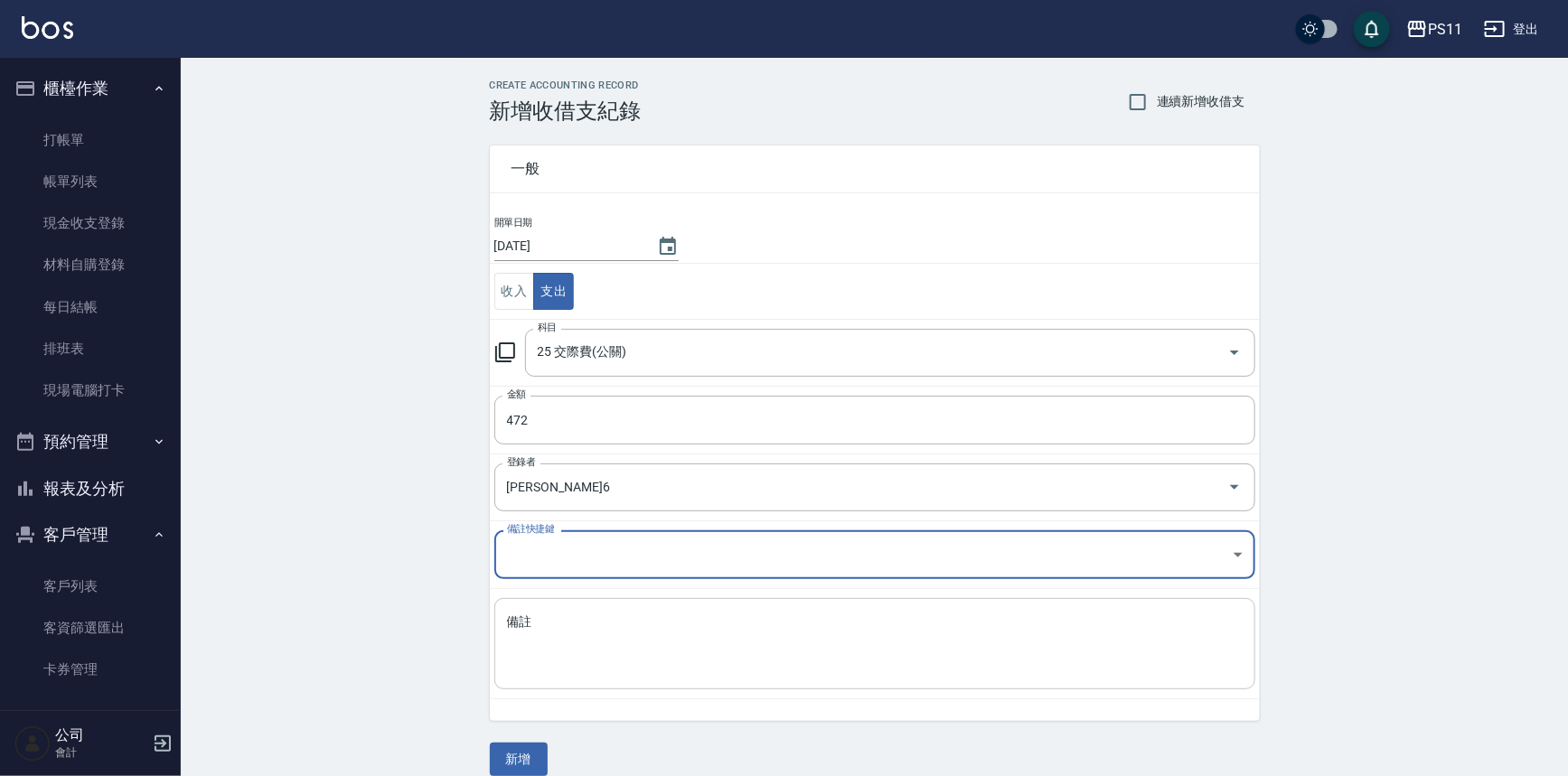
click at [610, 607] on div "x 備註" at bounding box center [875, 643] width 761 height 91
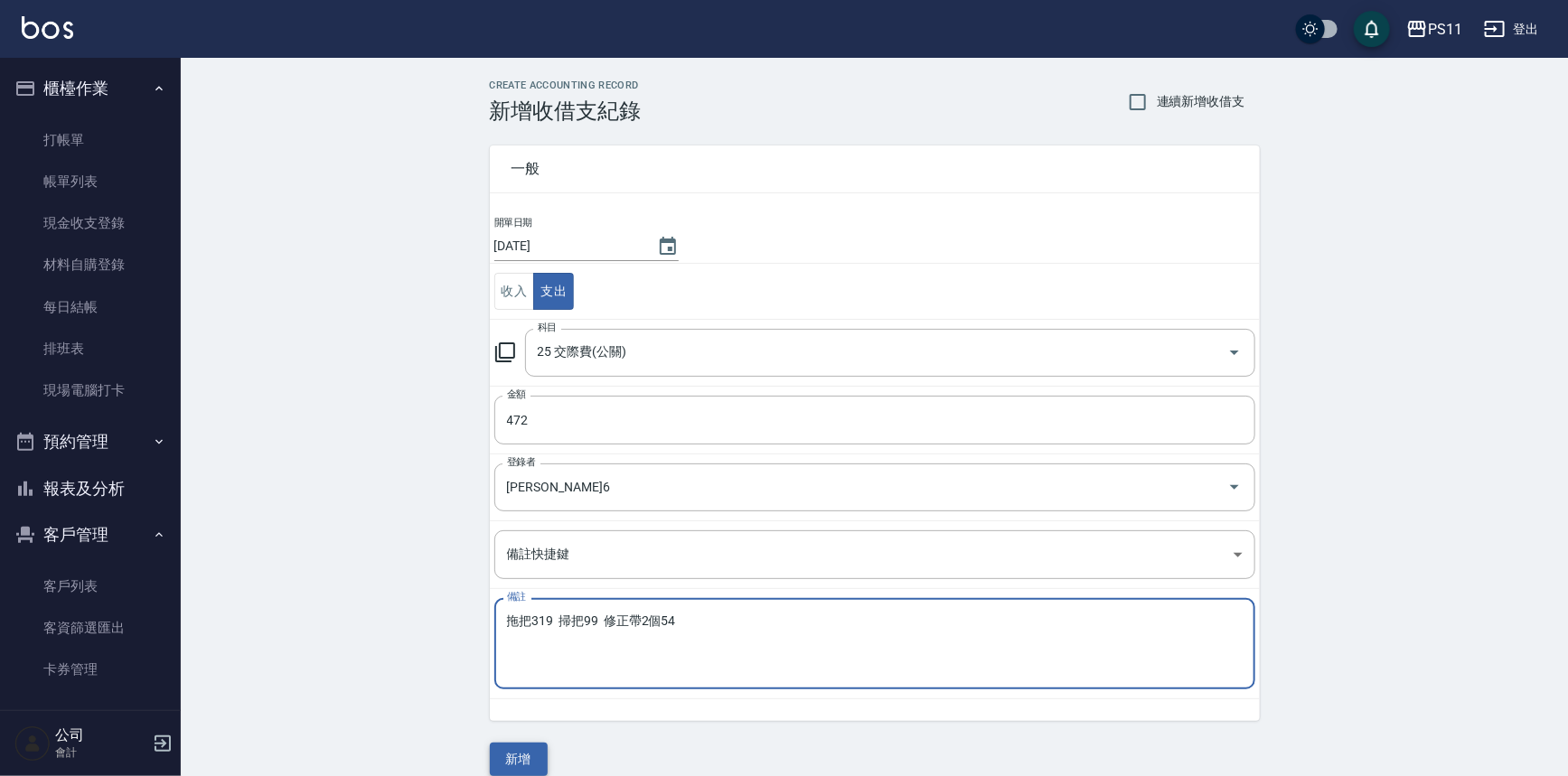
type textarea "拖把319 掃把99 修正帶2個54"
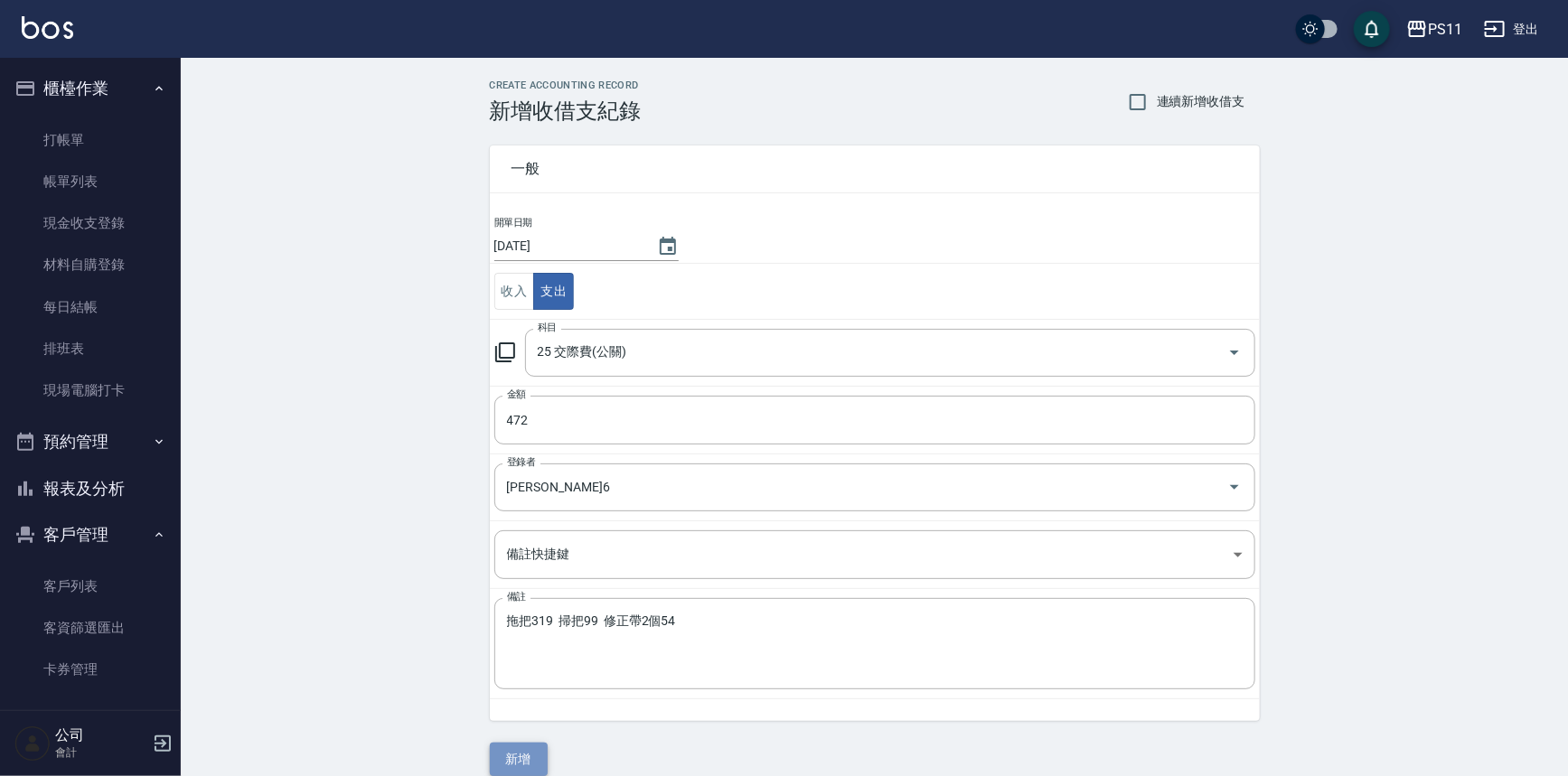
click at [531, 758] on button "新增" at bounding box center [518, 759] width 58 height 33
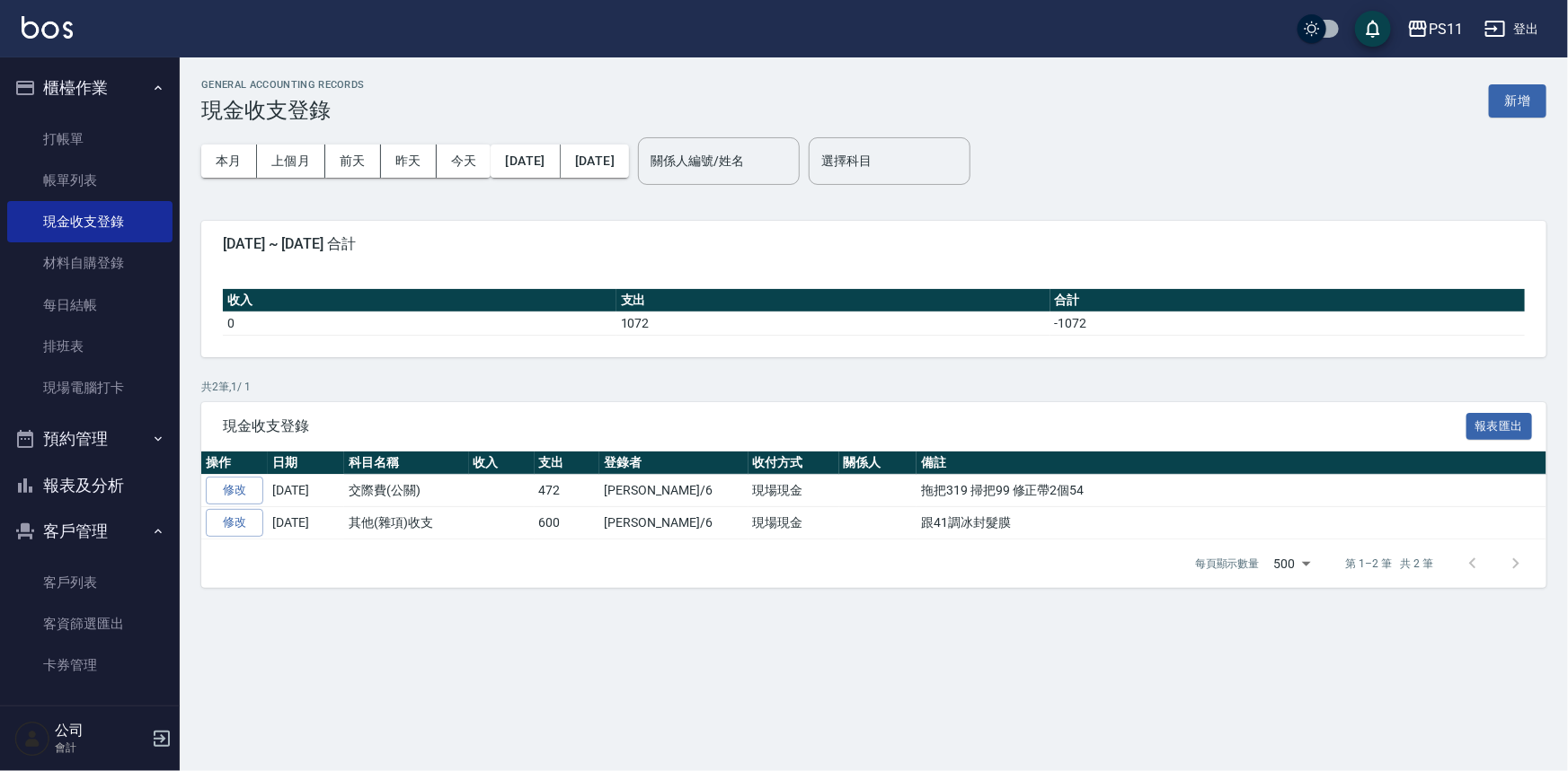
drag, startPoint x: 63, startPoint y: 580, endPoint x: 29, endPoint y: 550, distance: 45.3
click at [63, 580] on link "客戶列表" at bounding box center [89, 582] width 165 height 41
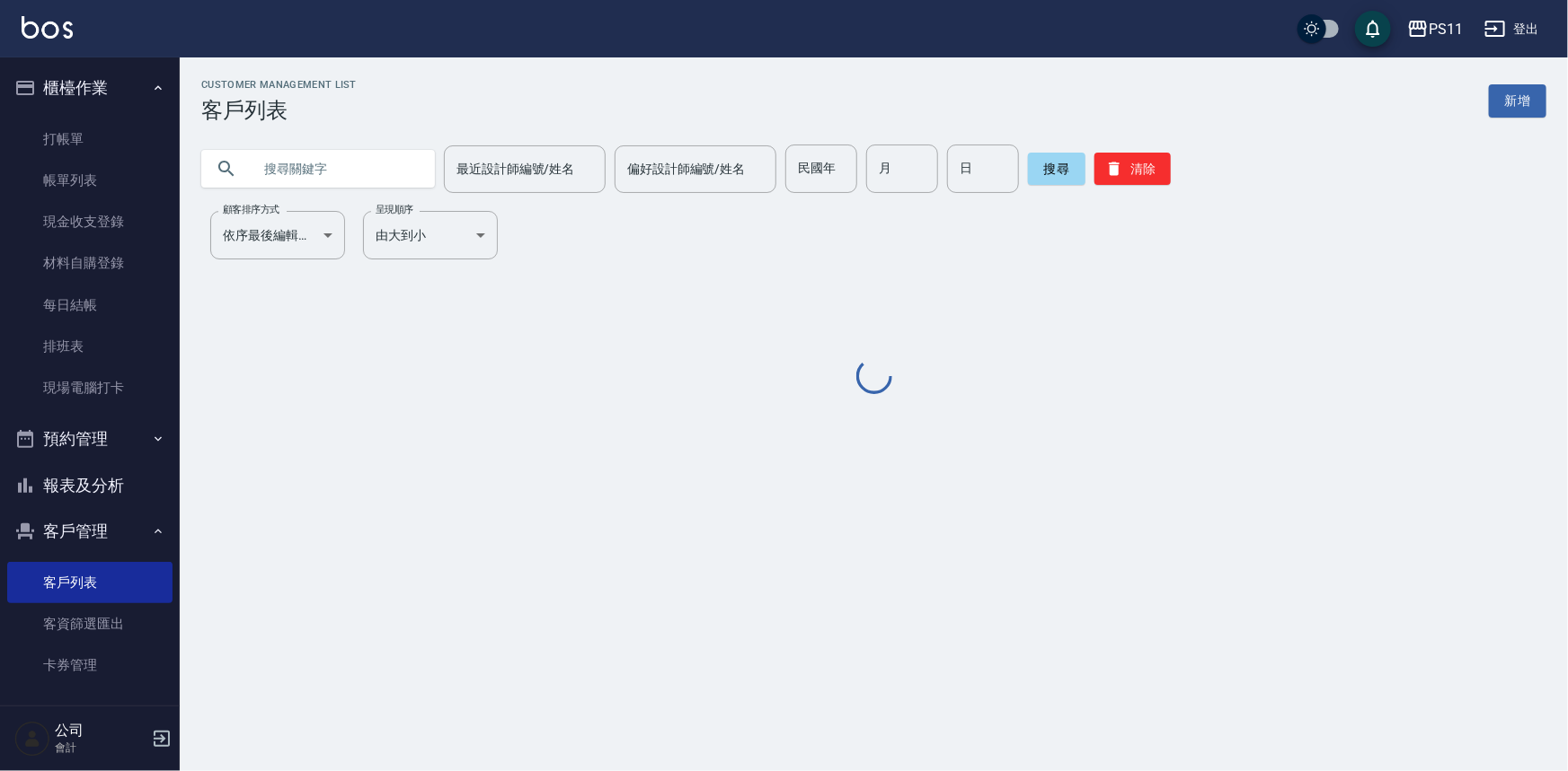
click at [335, 156] on input "text" at bounding box center [335, 169] width 169 height 49
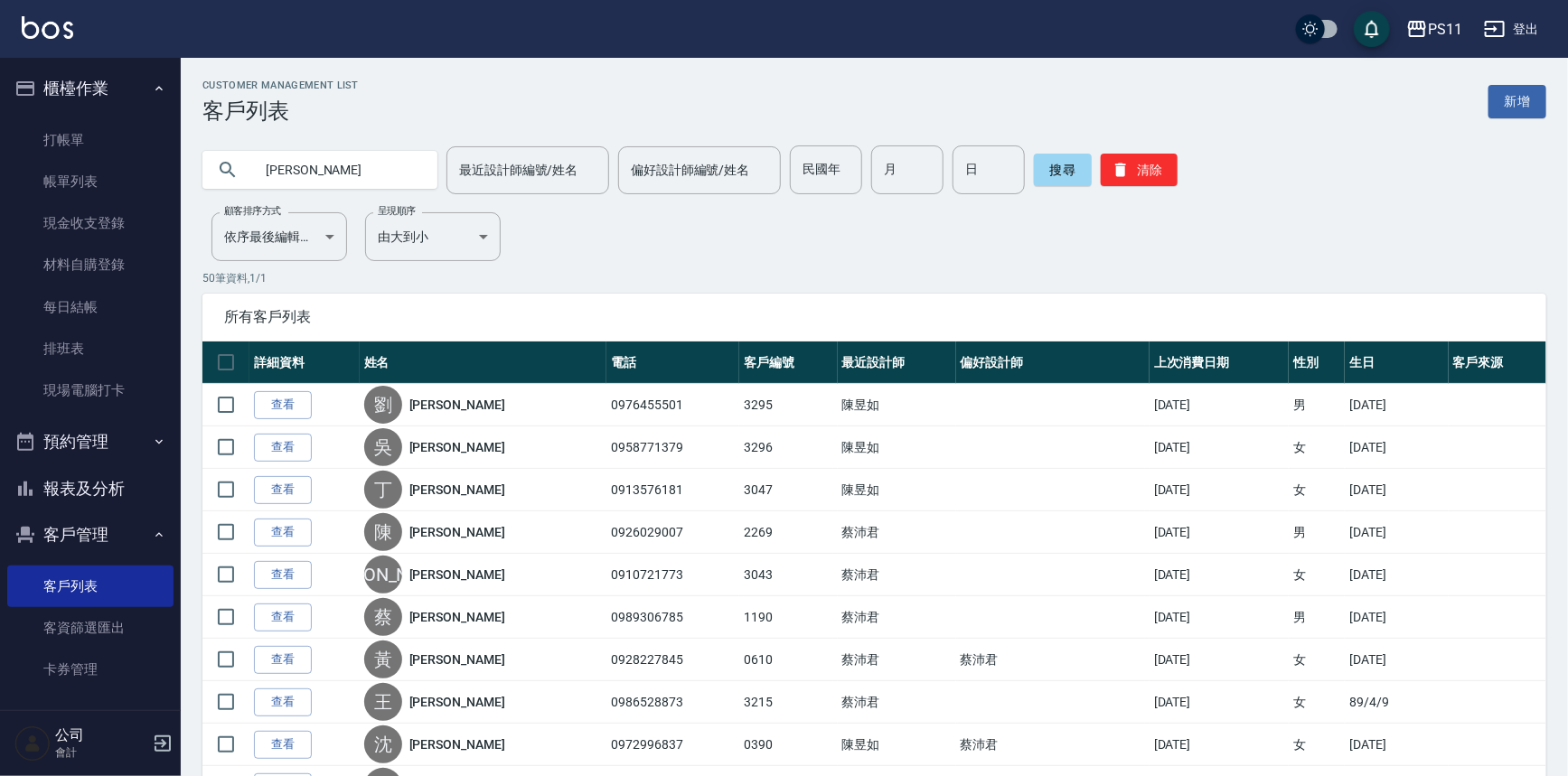
type input "[PERSON_NAME]"
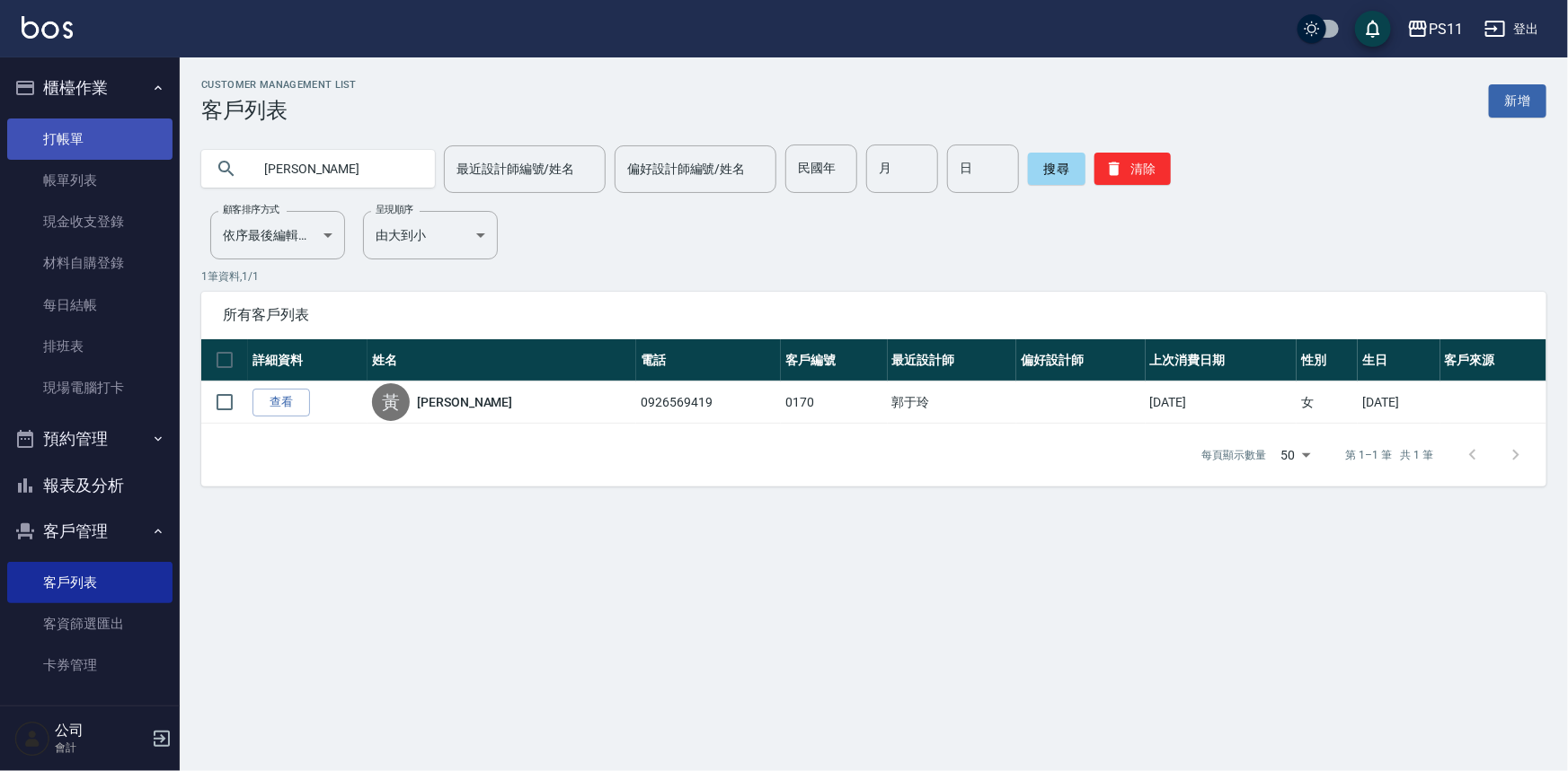
click at [112, 132] on link "打帳單" at bounding box center [89, 139] width 165 height 41
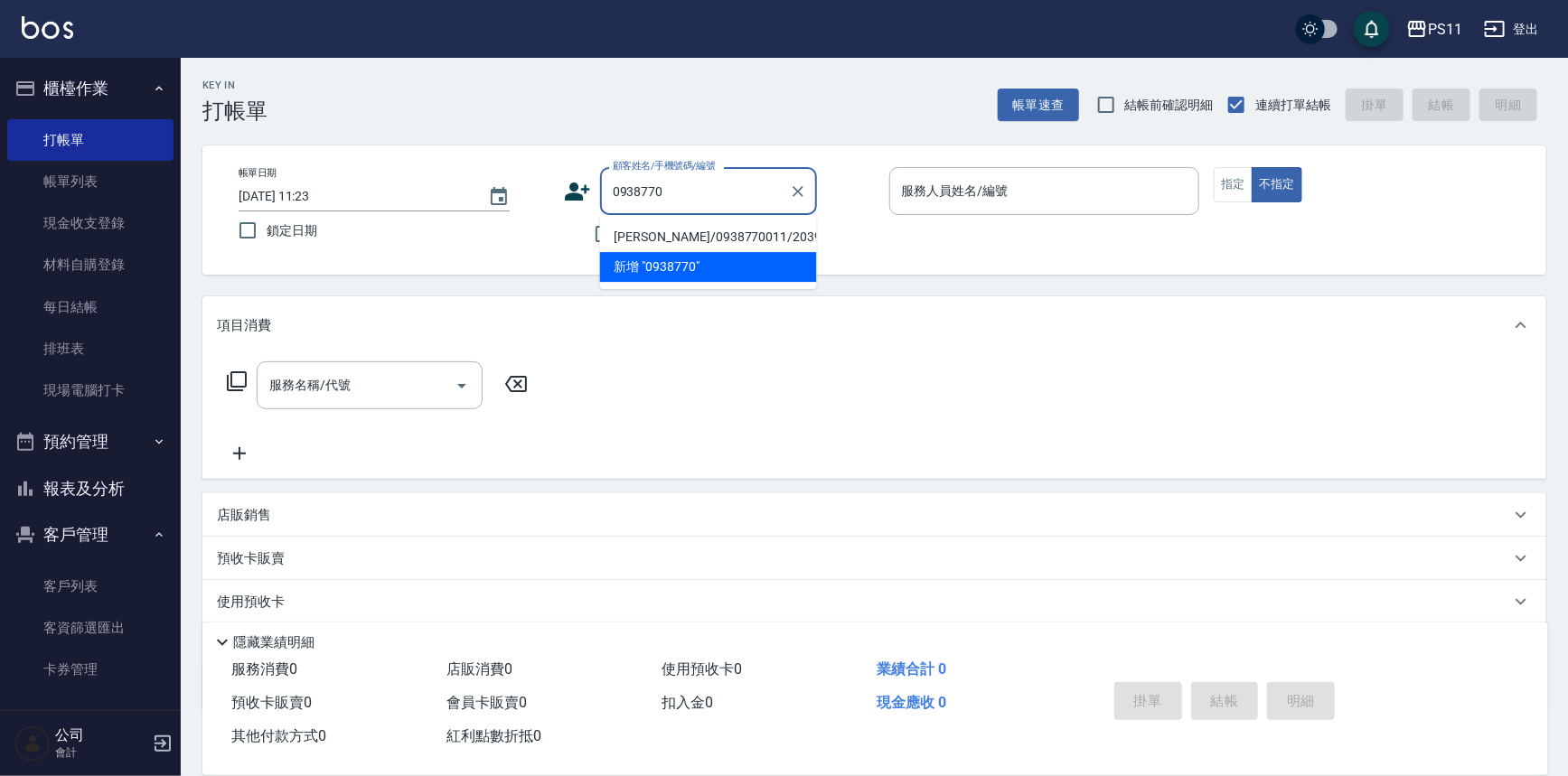
click at [763, 235] on li "[PERSON_NAME]/0938770011/2039" at bounding box center [708, 237] width 217 height 30
type input "[PERSON_NAME]/0938770011/2039"
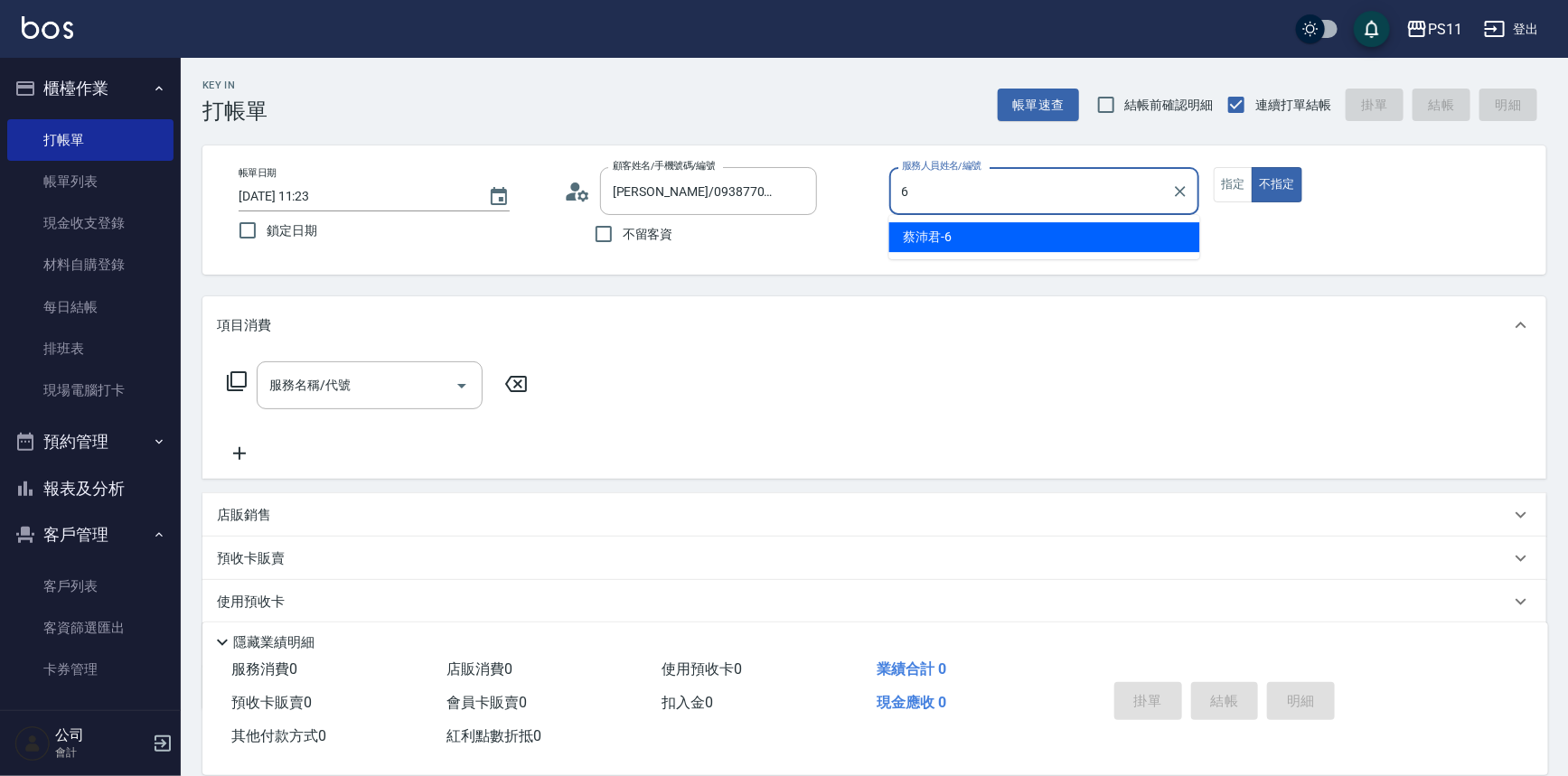
type input "[PERSON_NAME]6"
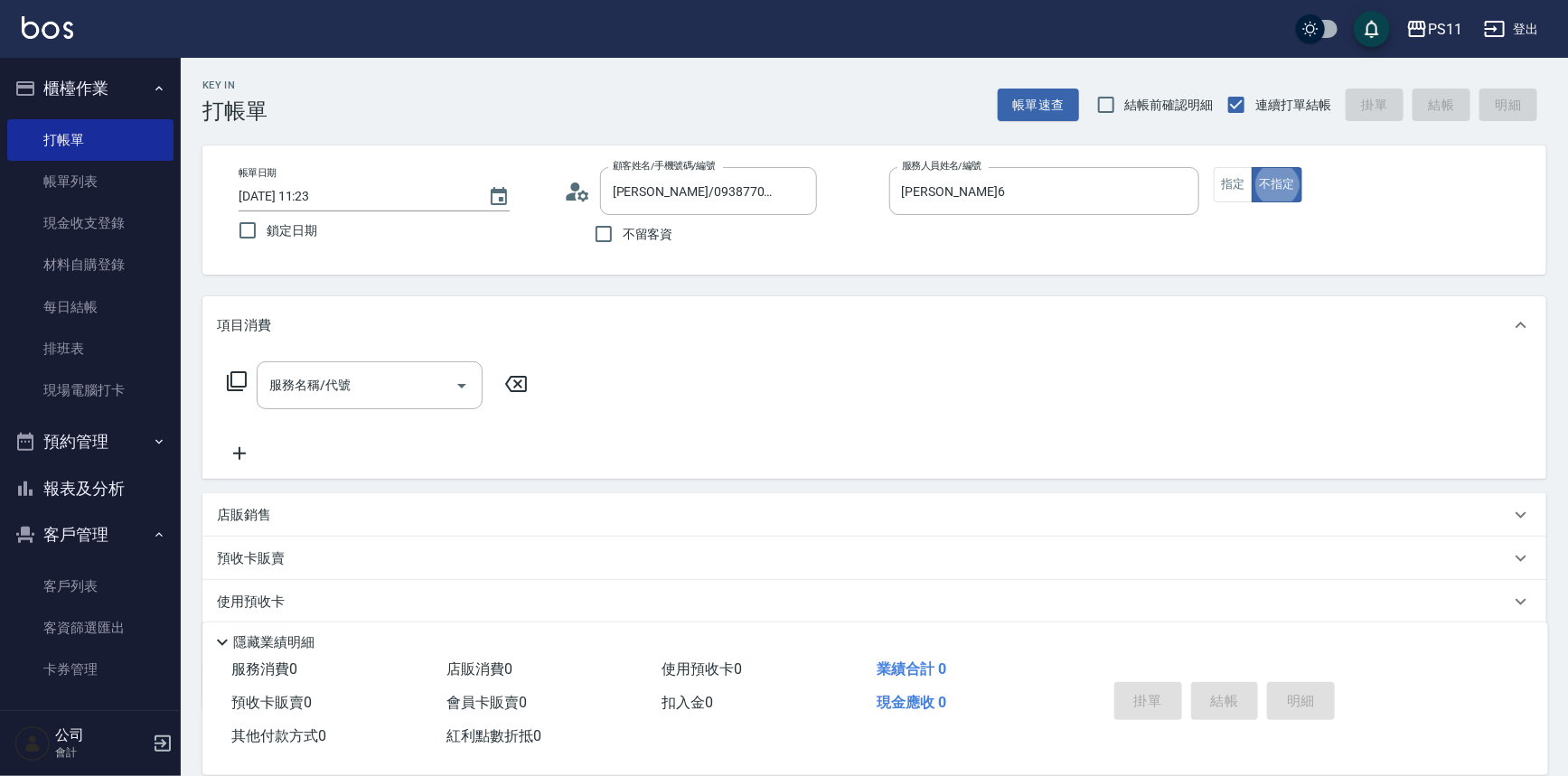
type button "false"
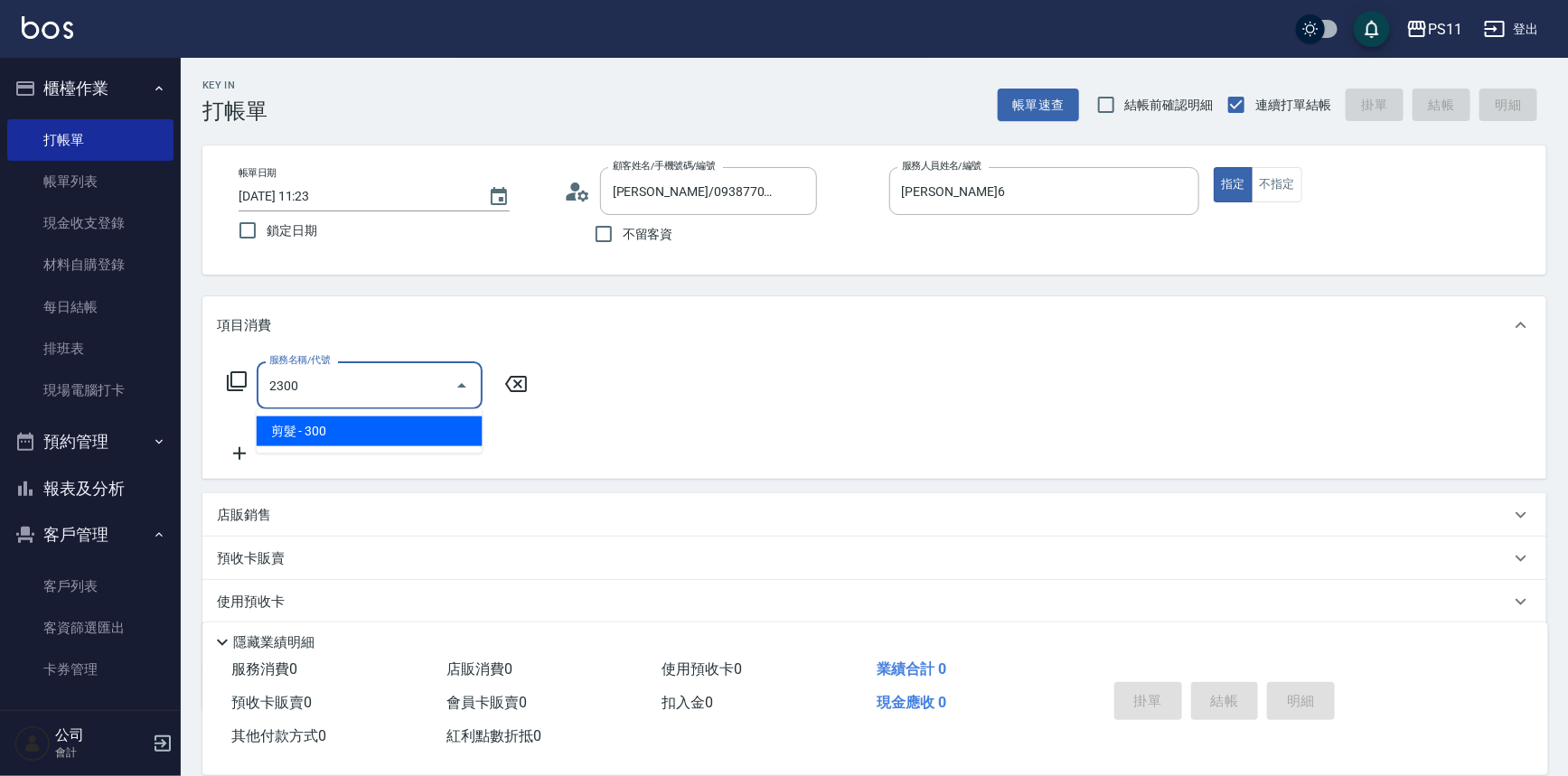
type input "剪髮(2300)"
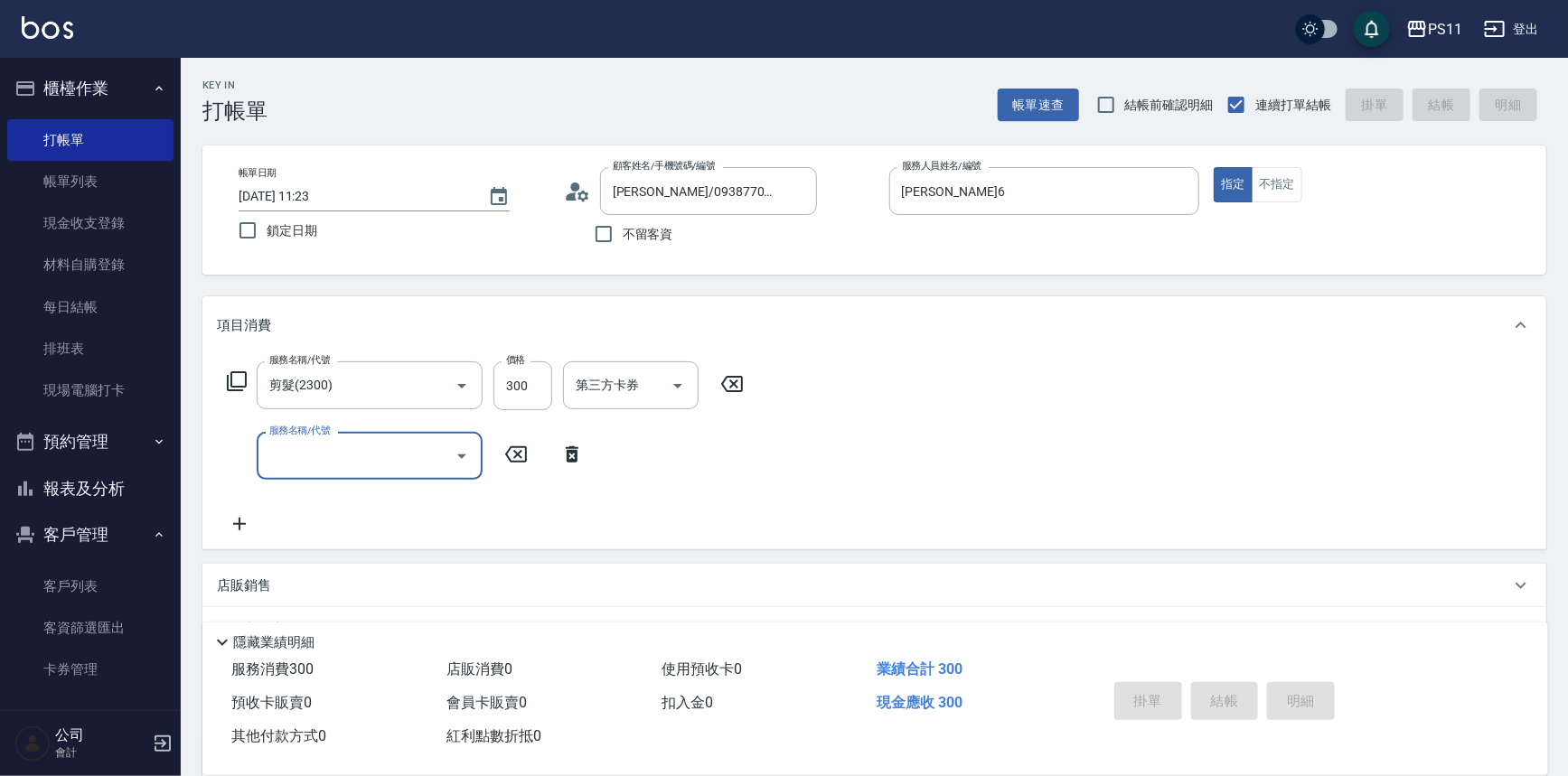
type input "[DATE] 11:24"
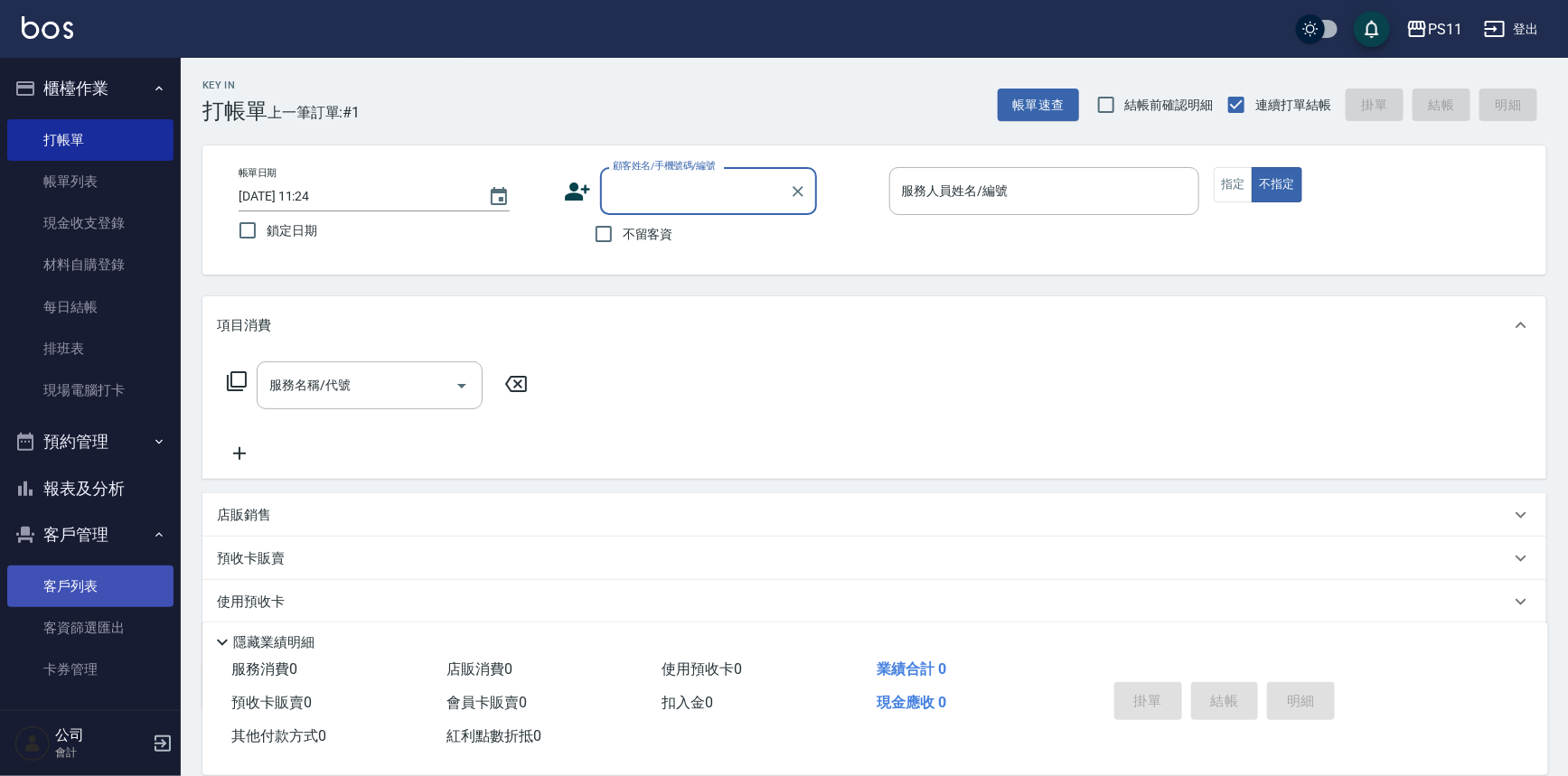
click at [90, 597] on link "客戶列表" at bounding box center [90, 586] width 166 height 41
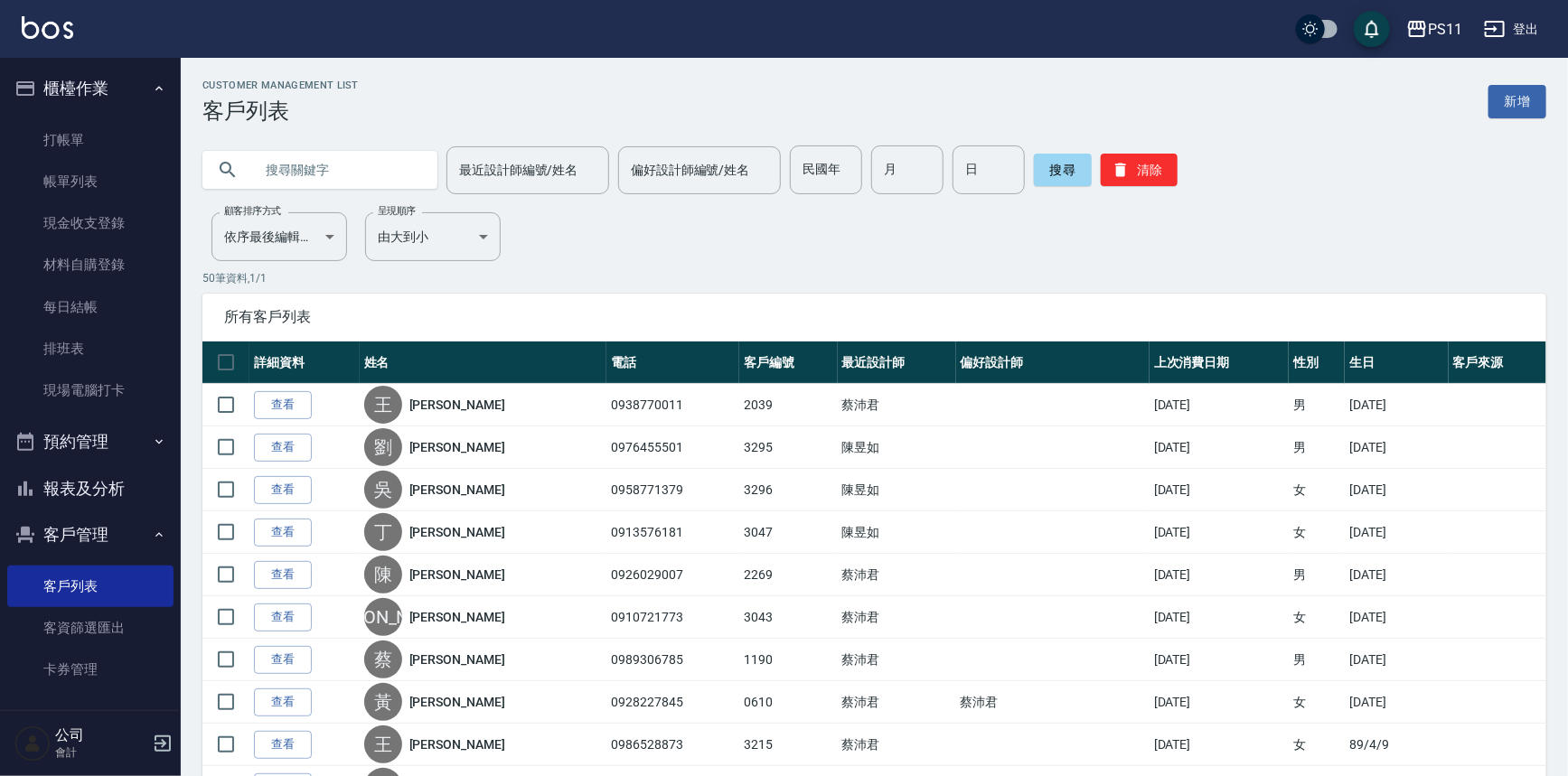
click at [354, 162] on input "text" at bounding box center [337, 170] width 170 height 49
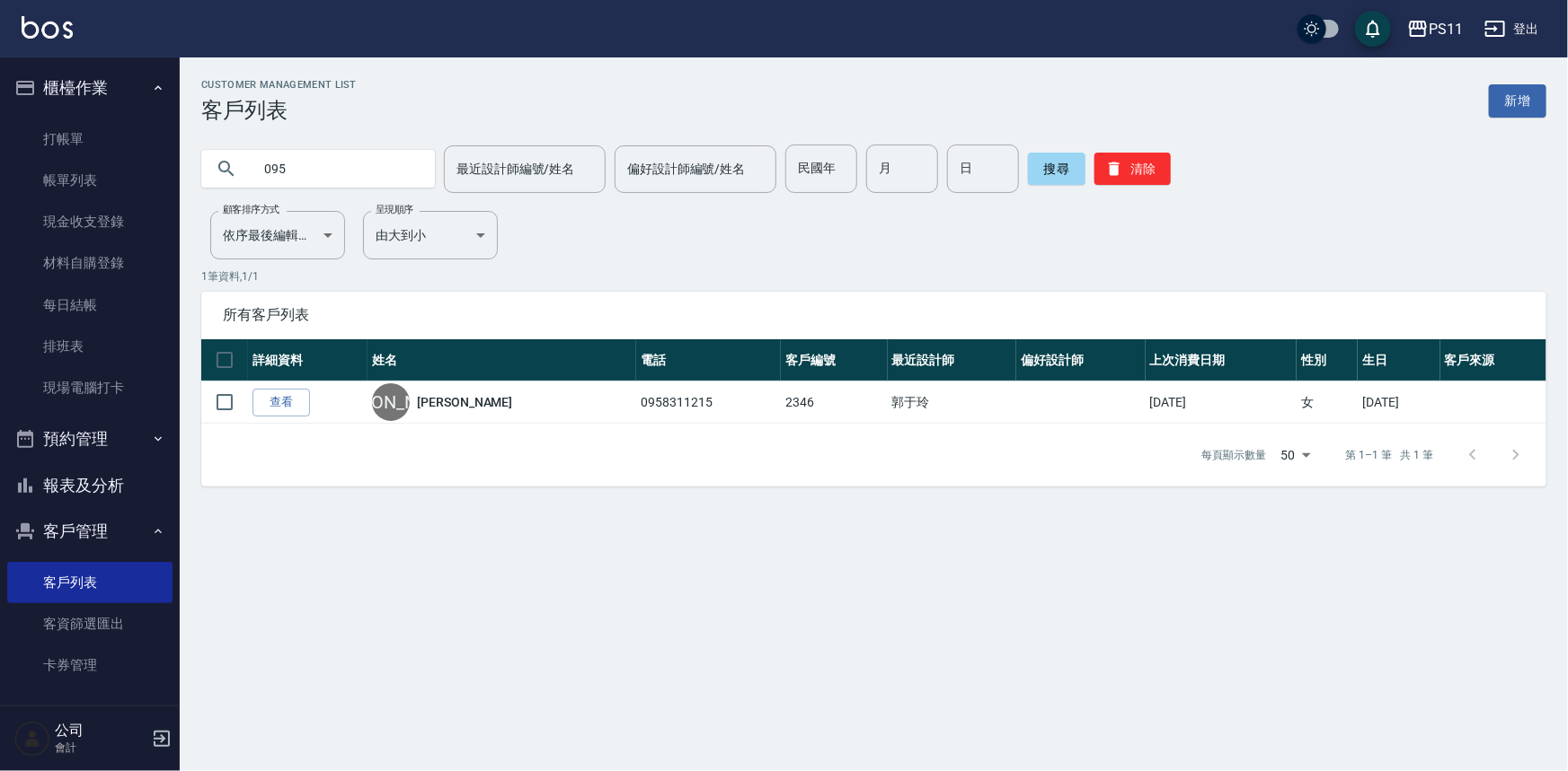
type input "09"
